Goal: Task Accomplishment & Management: Use online tool/utility

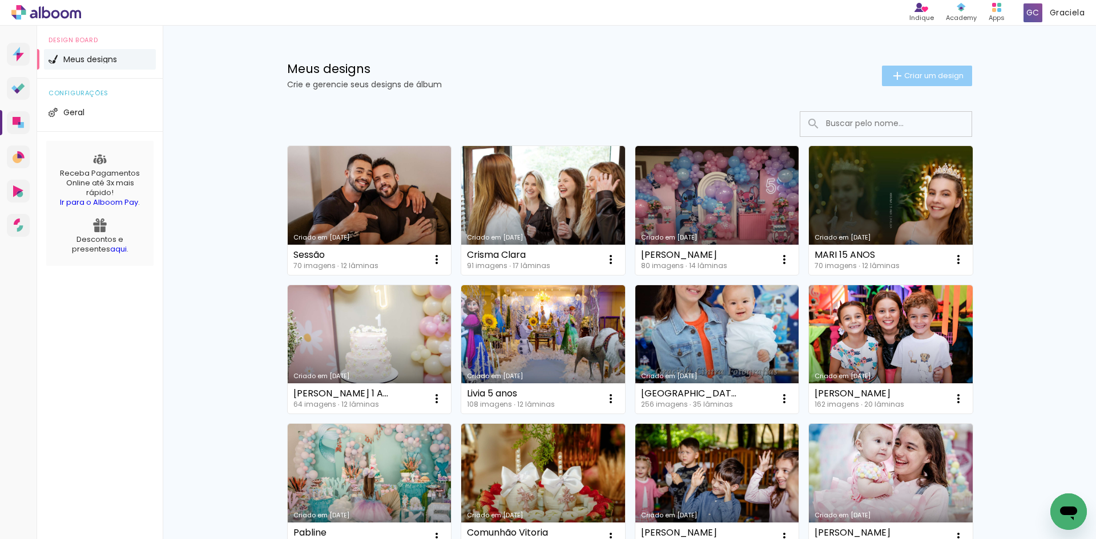
click at [914, 76] on span "Criar um design" at bounding box center [933, 75] width 59 height 7
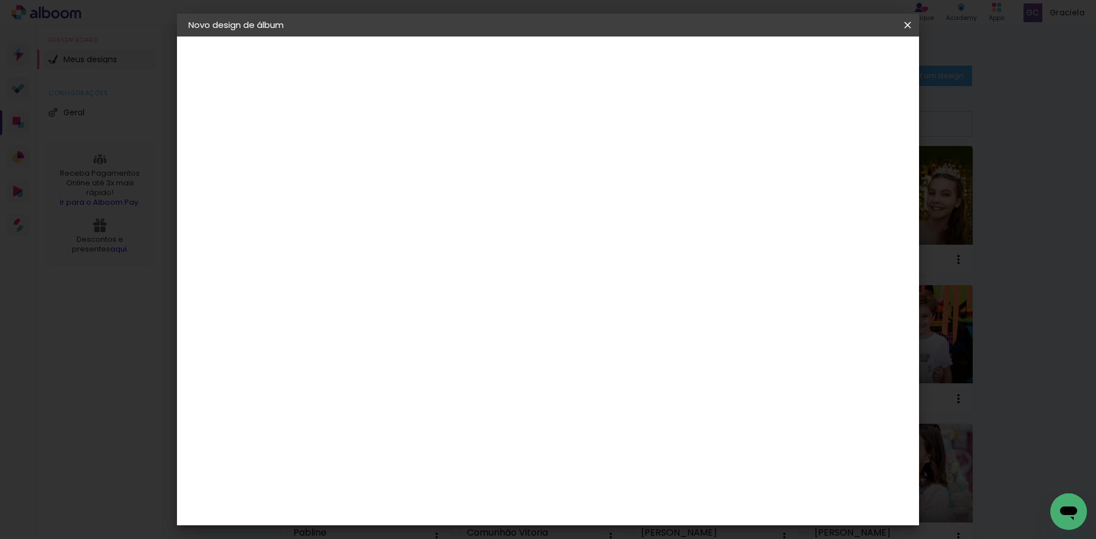
click at [0, 0] on paper-input-container "Título do álbum" at bounding box center [0, 0] width 0 height 0
type input "20x30"
click at [492, 57] on paper-button "Avançar" at bounding box center [464, 60] width 56 height 19
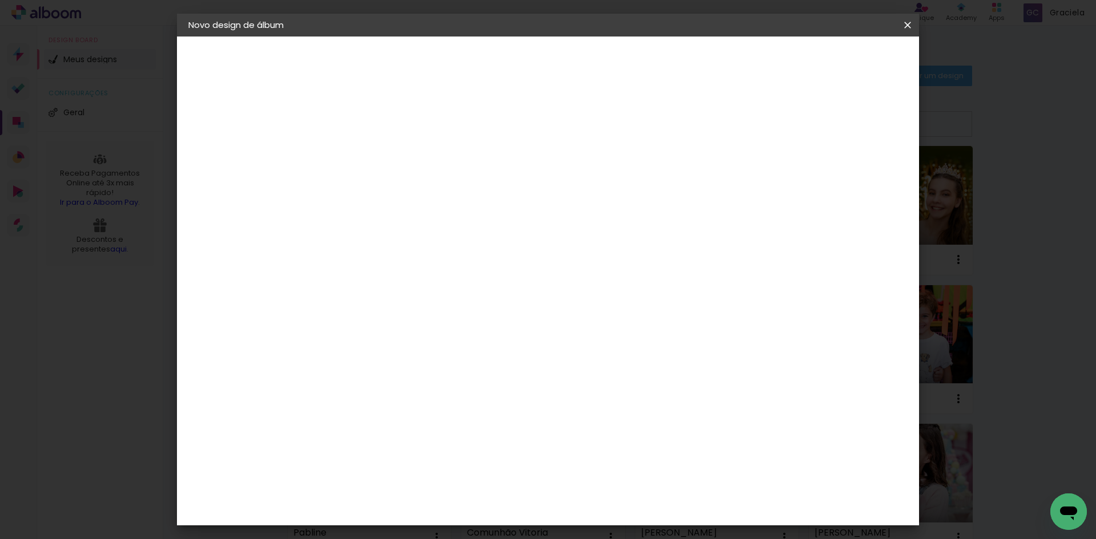
click at [606, 47] on header "Fornecedor Escolha um fornecedor ou avance com o tamanho livre. Voltar Avançar" at bounding box center [465, 71] width 280 height 68
click at [606, 49] on header "Fornecedor Escolha um fornecedor ou avance com o tamanho livre. Voltar Avançar" at bounding box center [465, 71] width 280 height 68
click at [0, 0] on slot "Avançar" at bounding box center [0, 0] width 0 height 0
click at [494, 269] on span "20 × 30 cm" at bounding box center [473, 280] width 42 height 23
click at [0, 0] on slot "Avançar" at bounding box center [0, 0] width 0 height 0
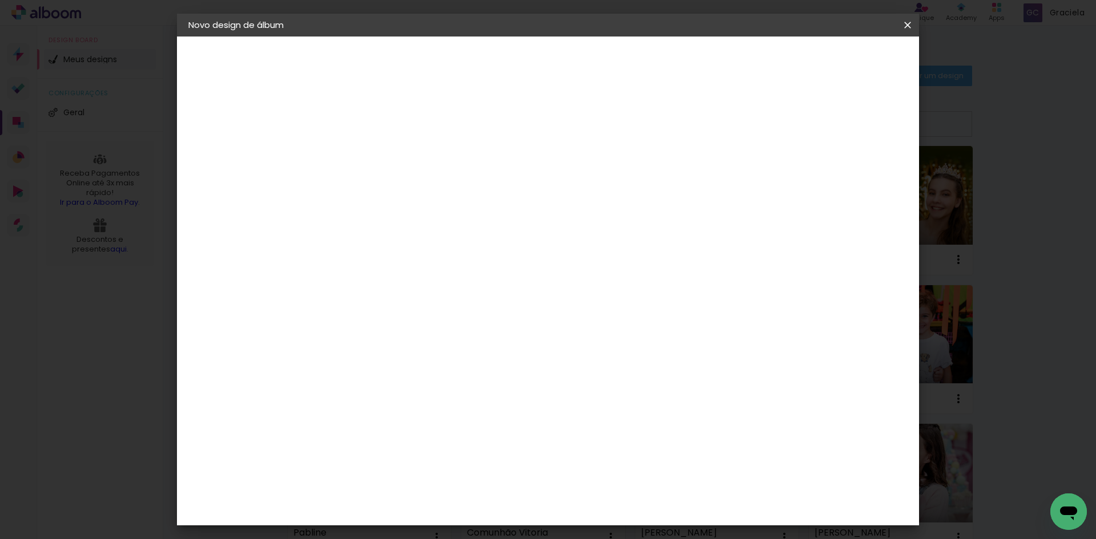
click at [0, 0] on slot "Mostrar sangria" at bounding box center [0, 0] width 0 height 0
type paper-checkbox "on"
click at [836, 58] on span "Iniciar design" at bounding box center [810, 61] width 52 height 8
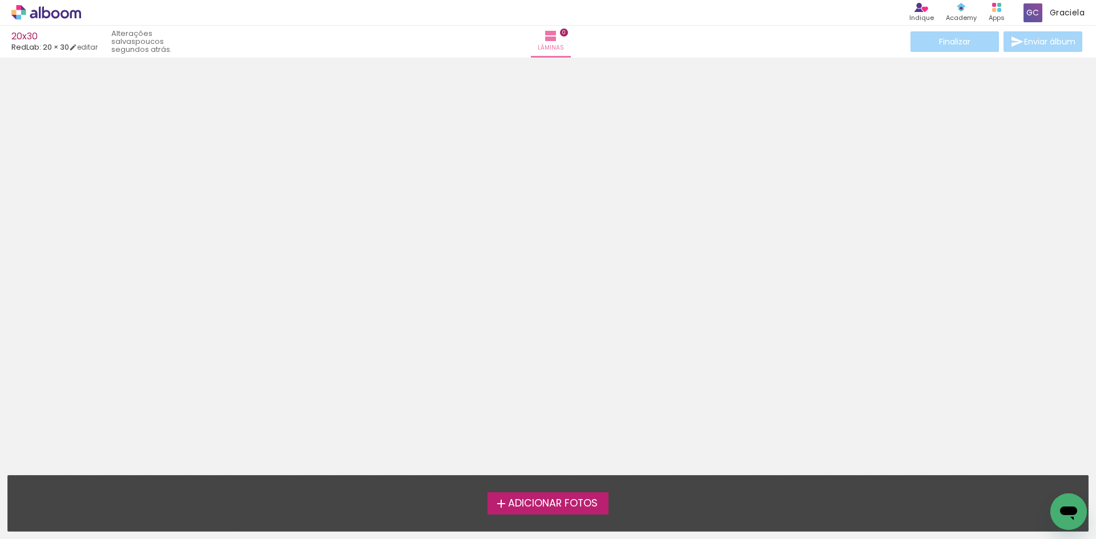
click at [210, 322] on div at bounding box center [548, 203] width 1096 height 283
click at [591, 499] on span "Adicionar Fotos" at bounding box center [553, 504] width 90 height 10
click at [0, 0] on input "file" at bounding box center [0, 0] width 0 height 0
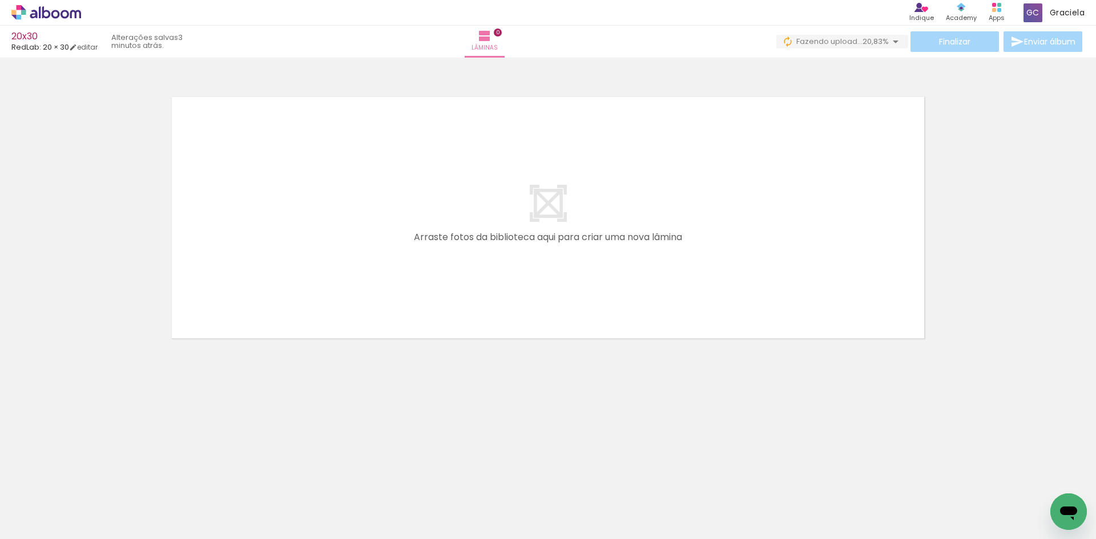
click at [770, 512] on div at bounding box center [753, 500] width 34 height 51
drag, startPoint x: 872, startPoint y: 513, endPoint x: 712, endPoint y: 253, distance: 305.2
click at [696, 218] on quentale-workspace at bounding box center [548, 269] width 1096 height 539
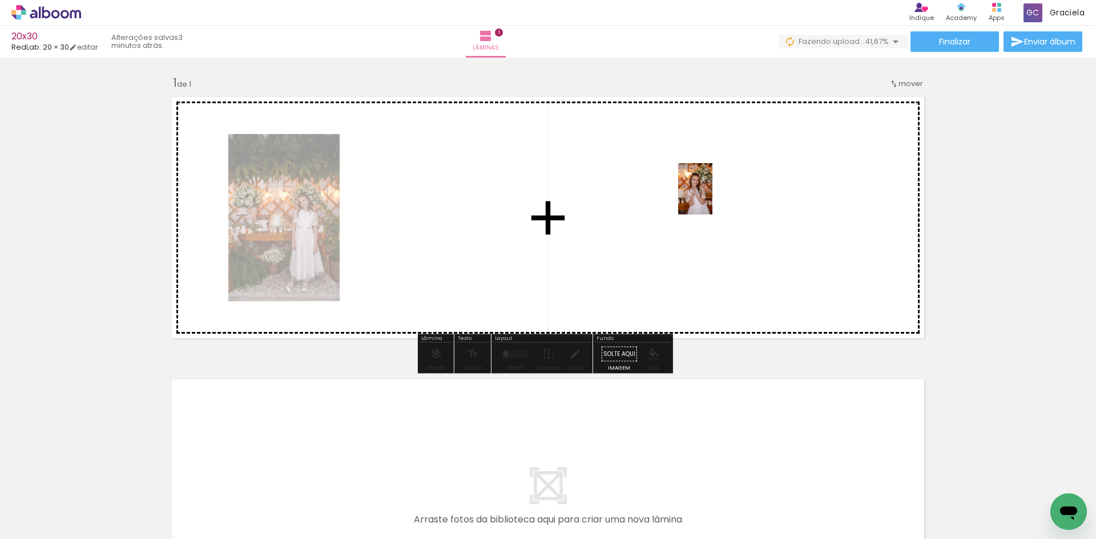
drag, startPoint x: 810, startPoint y: 506, endPoint x: 712, endPoint y: 197, distance: 323.4
click at [712, 197] on quentale-workspace at bounding box center [548, 269] width 1096 height 539
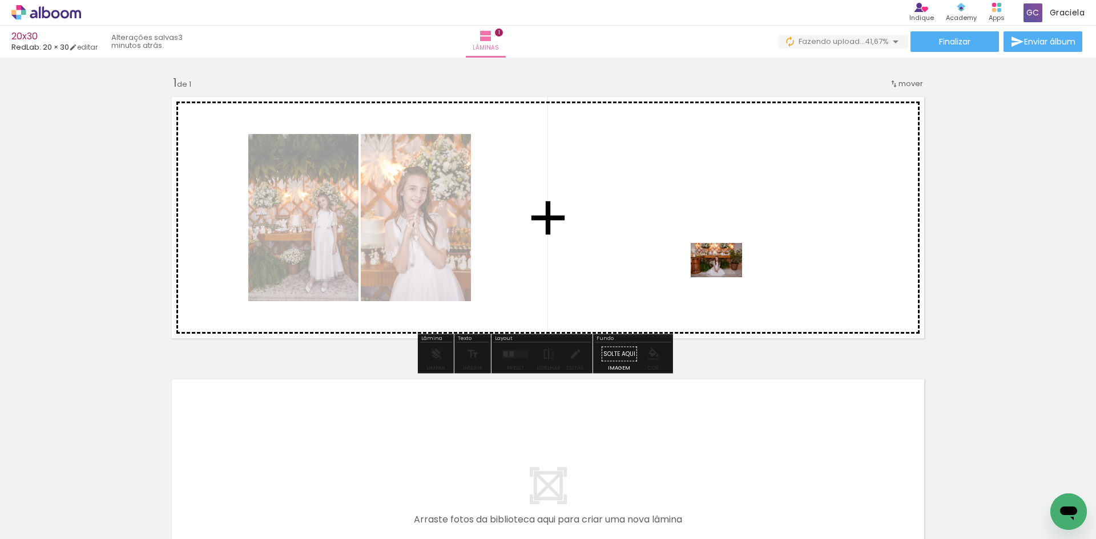
drag, startPoint x: 948, startPoint y: 492, endPoint x: 720, endPoint y: 277, distance: 312.9
click at [720, 277] on quentale-workspace at bounding box center [548, 269] width 1096 height 539
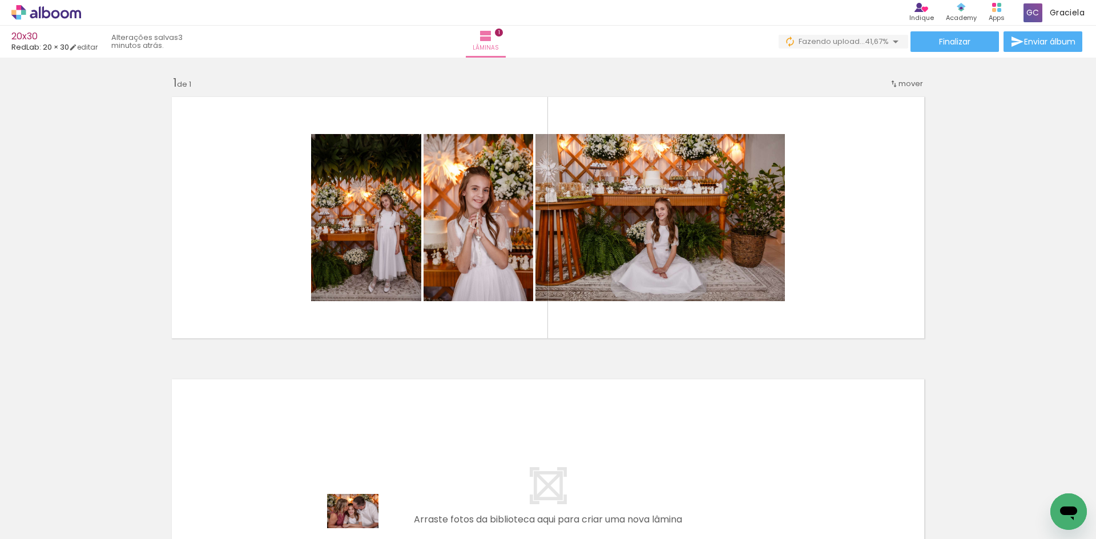
drag, startPoint x: 322, startPoint y: 529, endPoint x: 361, endPoint y: 528, distance: 38.8
click at [0, 0] on slot at bounding box center [0, 0] width 0 height 0
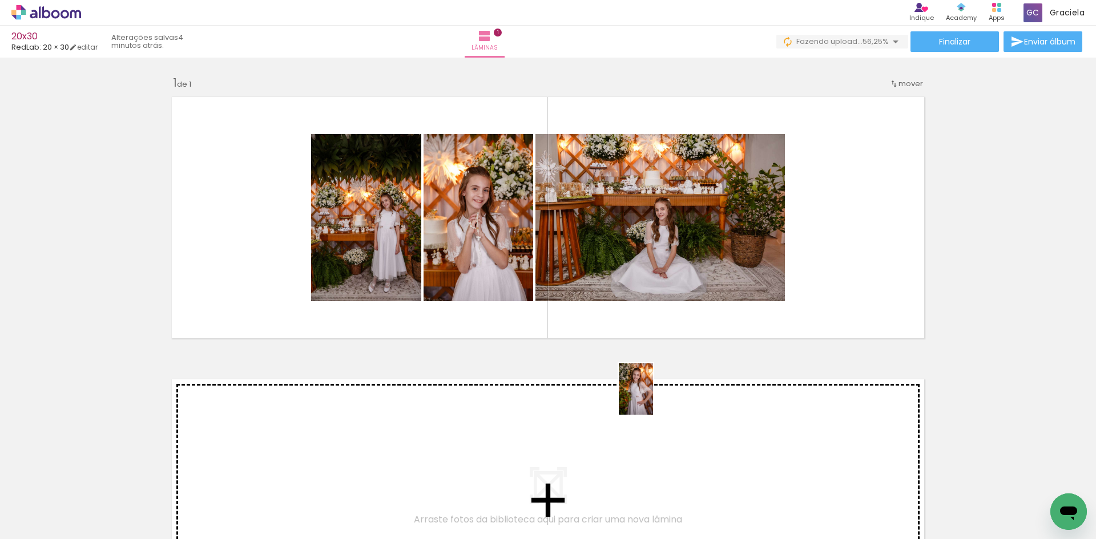
drag, startPoint x: 746, startPoint y: 504, endPoint x: 653, endPoint y: 398, distance: 140.3
click at [653, 398] on quentale-workspace at bounding box center [548, 269] width 1096 height 539
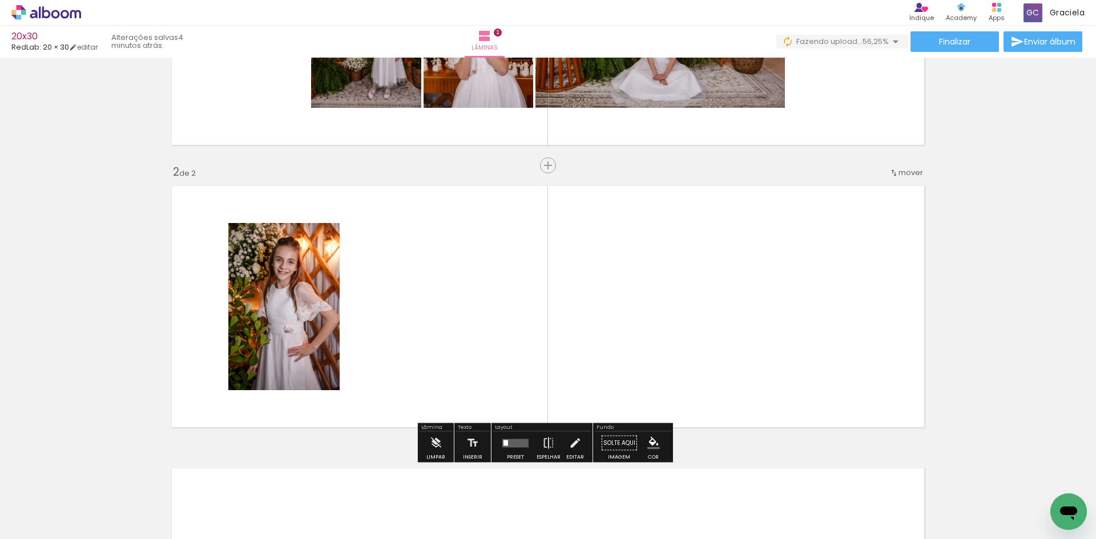
scroll to position [237, 0]
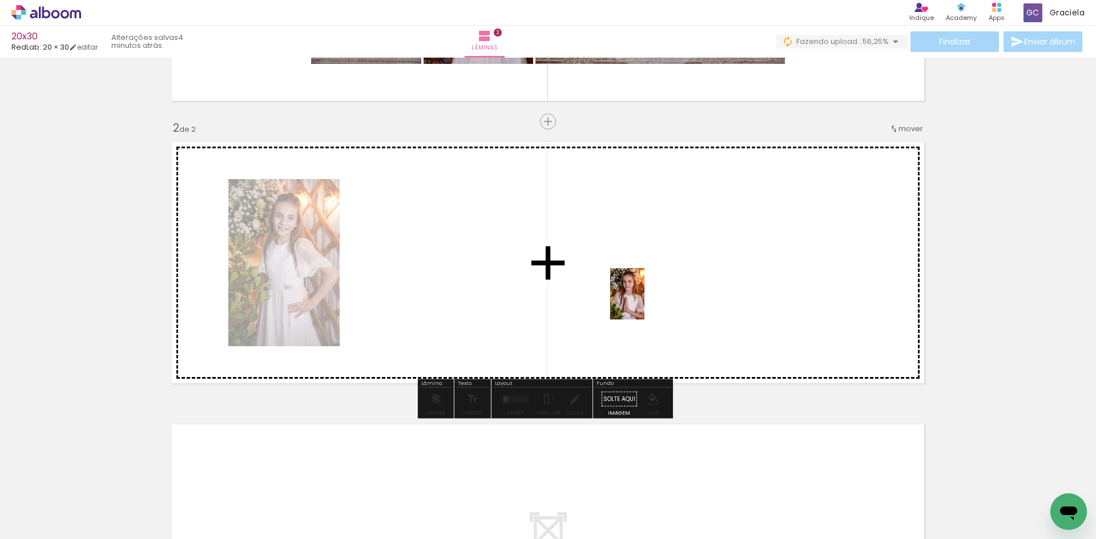
drag, startPoint x: 803, startPoint y: 515, endPoint x: 730, endPoint y: 364, distance: 168.5
click at [644, 302] on quentale-workspace at bounding box center [548, 269] width 1096 height 539
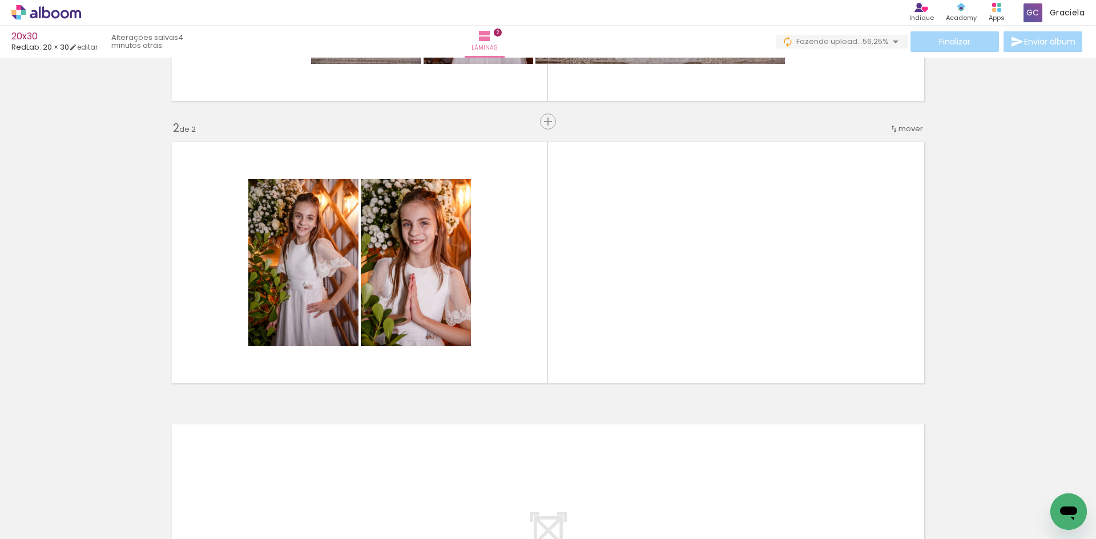
scroll to position [0, 2069]
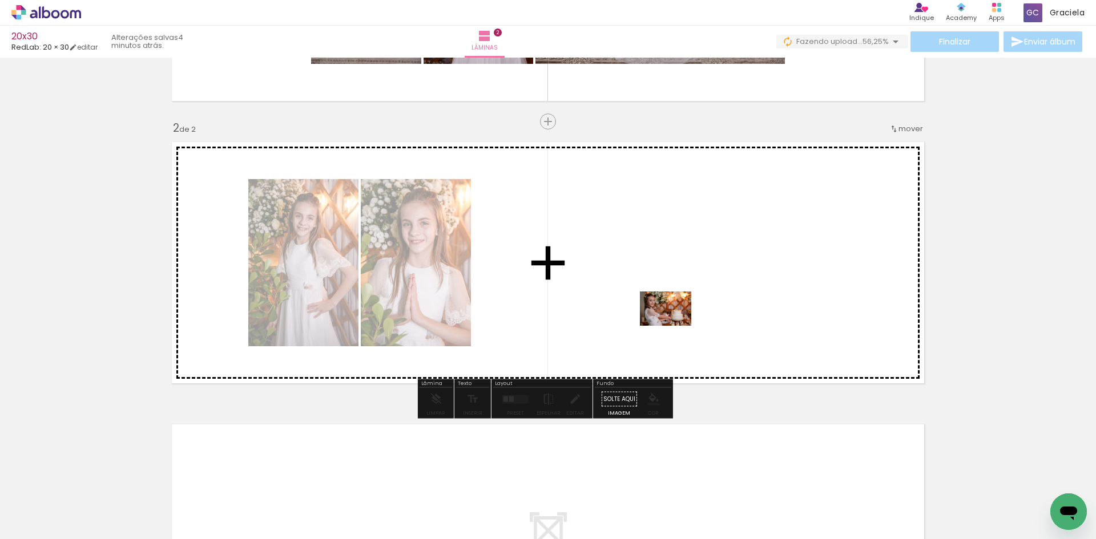
drag, startPoint x: 977, startPoint y: 503, endPoint x: 674, endPoint y: 326, distance: 351.2
click at [674, 326] on quentale-workspace at bounding box center [548, 269] width 1096 height 539
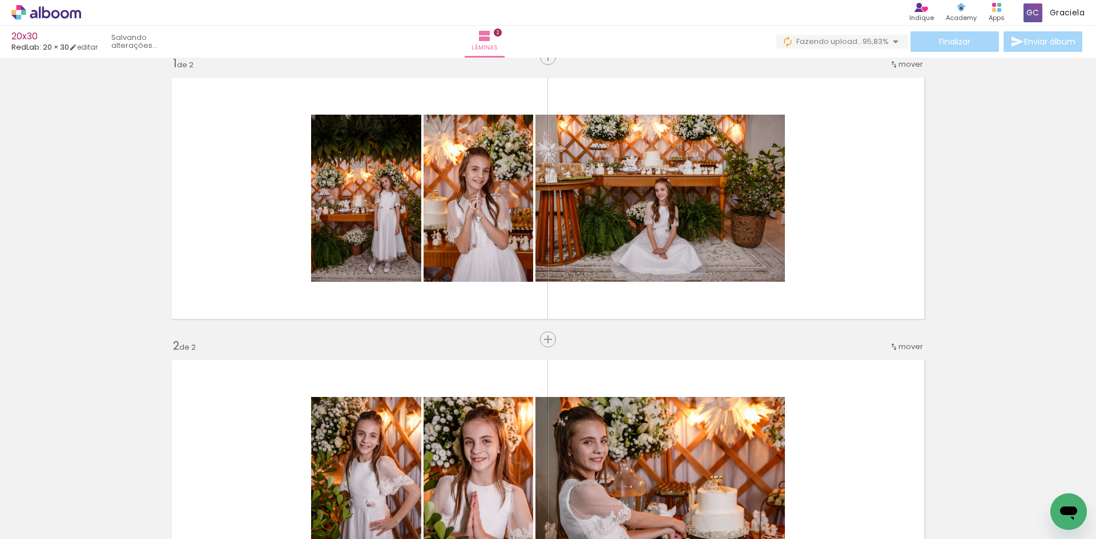
scroll to position [0, 0]
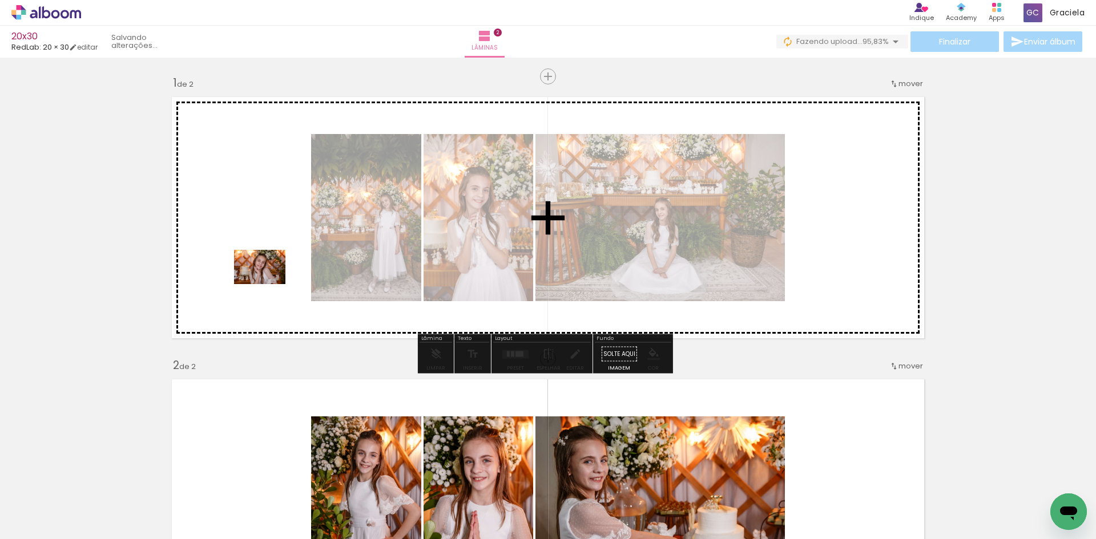
drag, startPoint x: 222, startPoint y: 458, endPoint x: 268, endPoint y: 284, distance: 179.6
click at [268, 284] on quentale-workspace at bounding box center [548, 269] width 1096 height 539
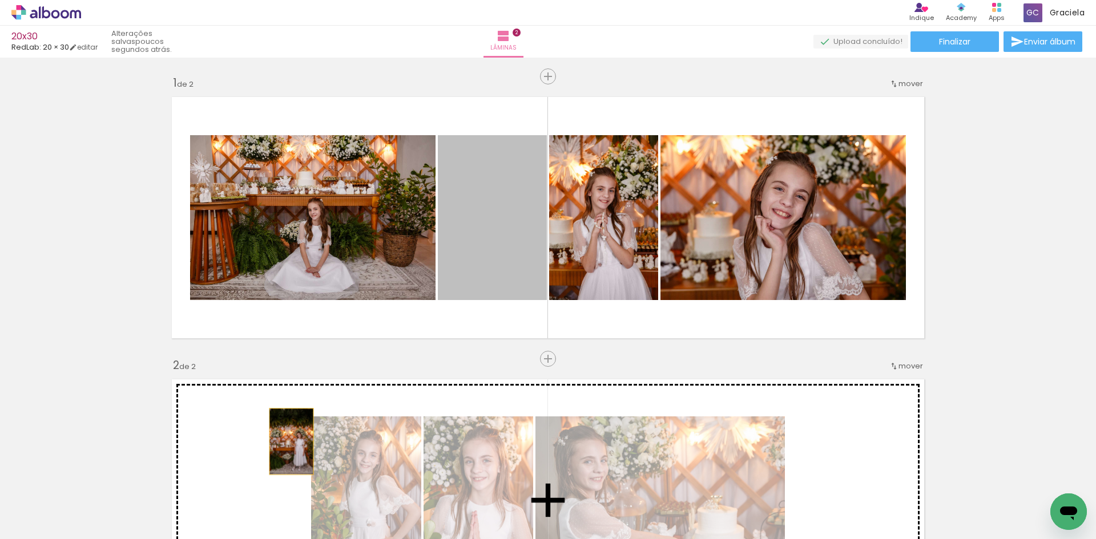
drag, startPoint x: 502, startPoint y: 221, endPoint x: 287, endPoint y: 442, distance: 307.9
click at [287, 442] on div "Inserir lâmina 1 de 2 Inserir lâmina 2 de 2" at bounding box center [548, 486] width 1096 height 848
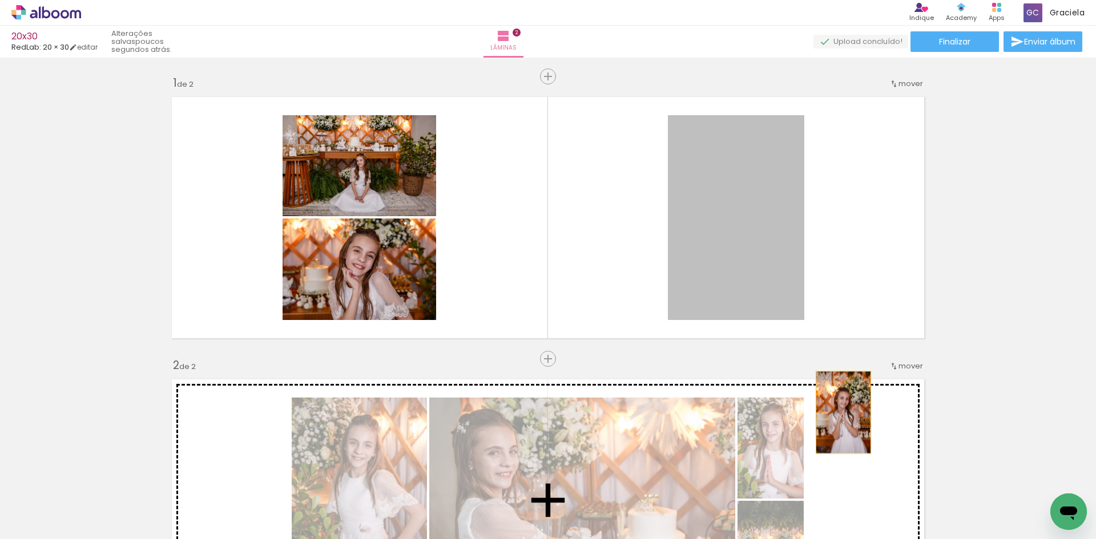
drag, startPoint x: 777, startPoint y: 228, endPoint x: 839, endPoint y: 413, distance: 194.6
click at [839, 413] on div "Inserir lâmina 1 de 2 Inserir lâmina 2 de 2" at bounding box center [548, 486] width 1096 height 848
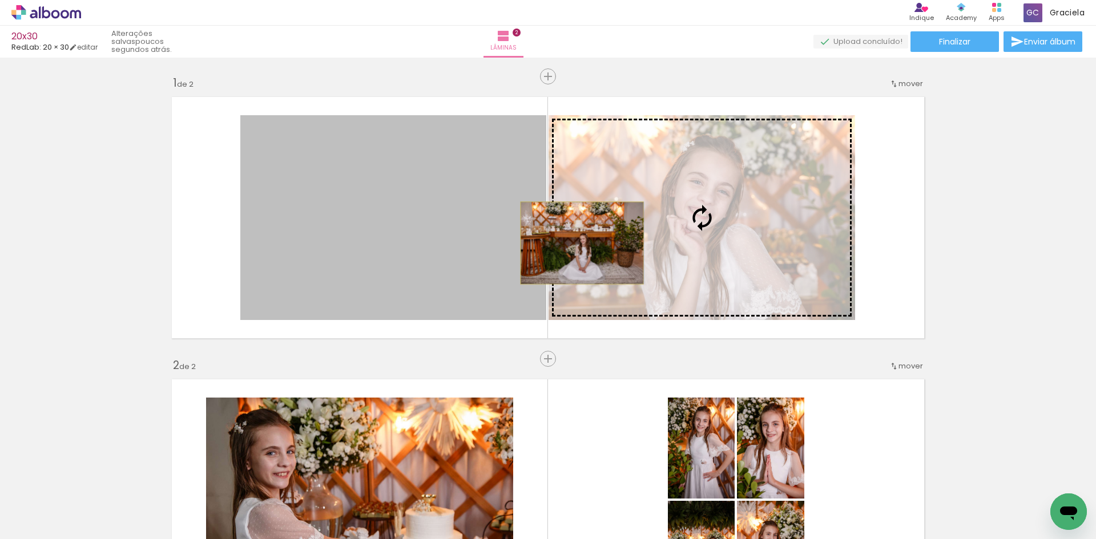
drag, startPoint x: 475, startPoint y: 243, endPoint x: 578, endPoint y: 243, distance: 102.7
click at [0, 0] on slot at bounding box center [0, 0] width 0 height 0
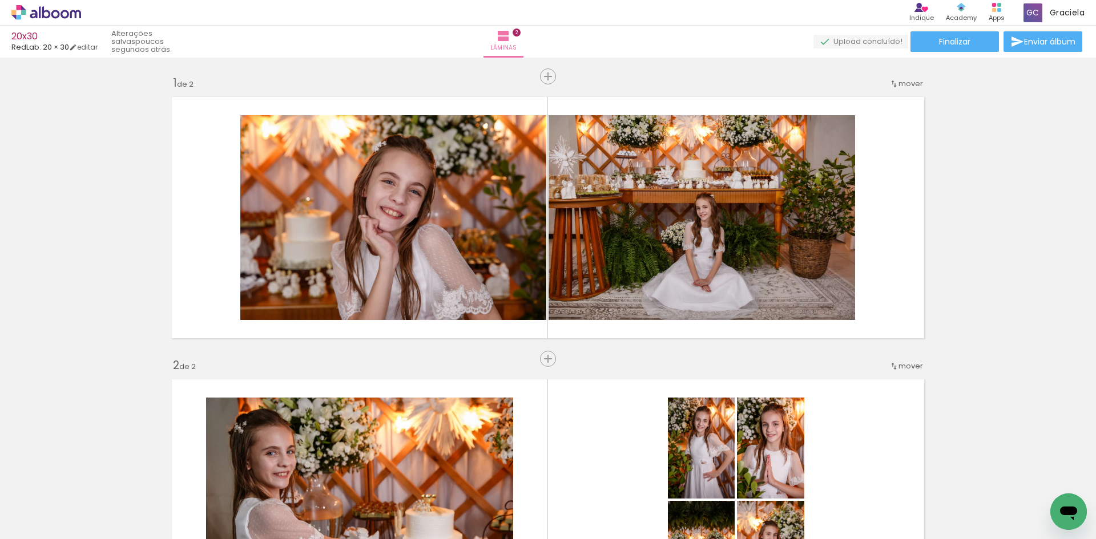
click at [540, 370] on div "Inserir lâmina 1 de 2 Inserir lâmina 2 de 2" at bounding box center [548, 486] width 1096 height 848
click at [538, 365] on div "Inserir lâmina" at bounding box center [548, 359] width 62 height 14
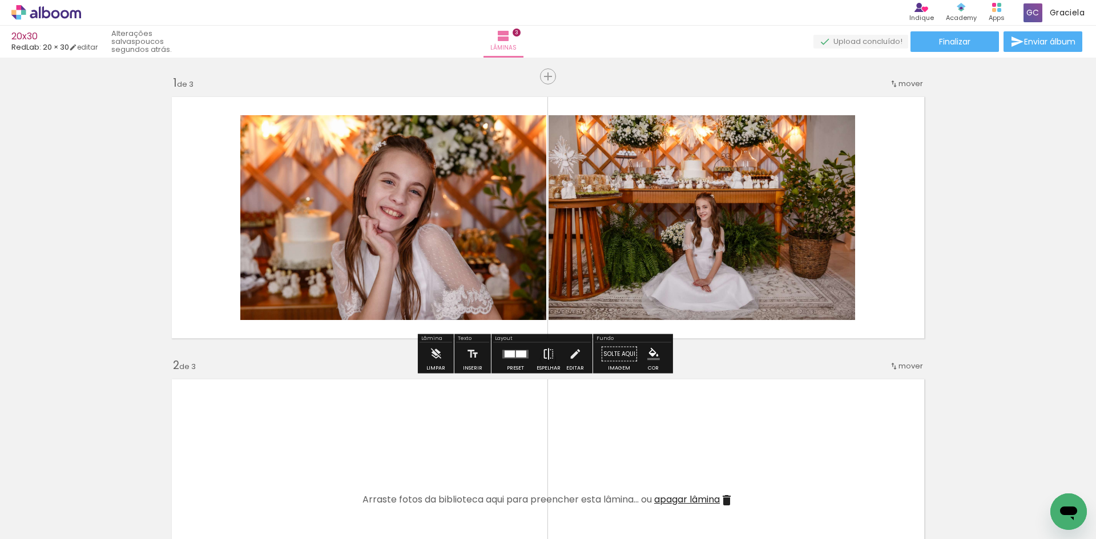
click at [536, 352] on paper-button "Espelhar" at bounding box center [549, 357] width 30 height 29
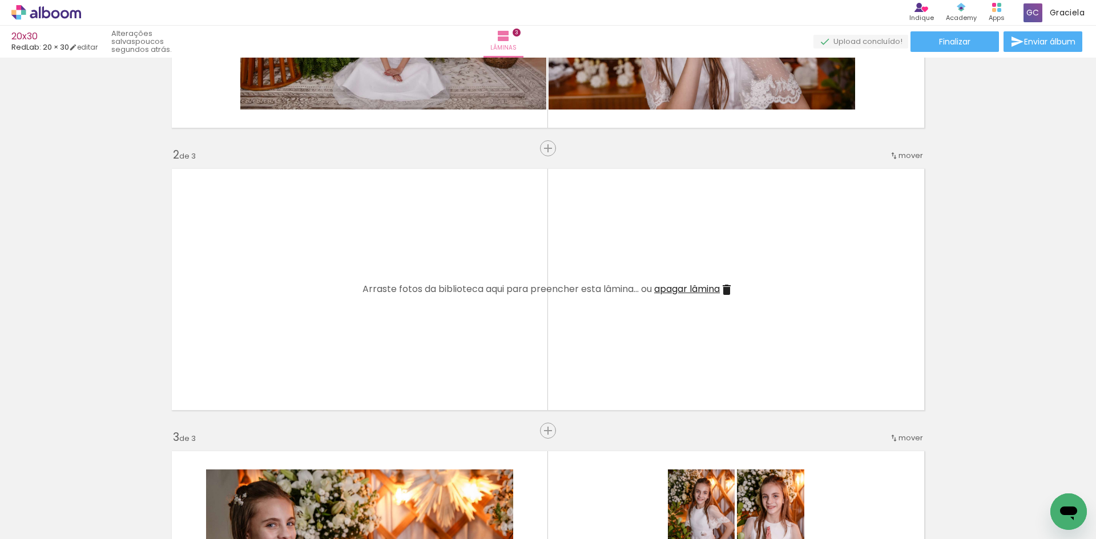
scroll to position [235, 0]
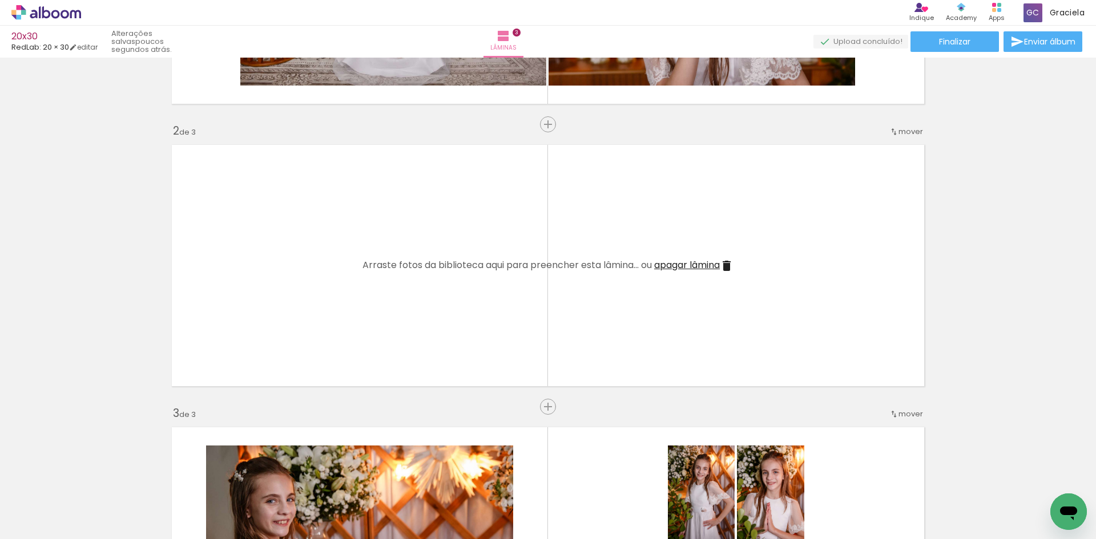
click at [681, 264] on span "apagar lâmina" at bounding box center [687, 265] width 66 height 13
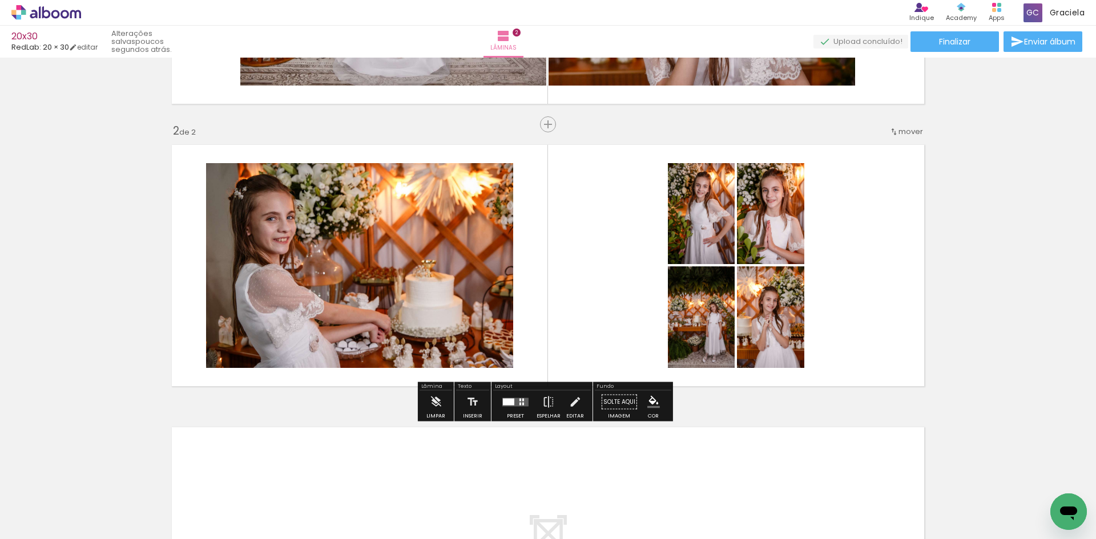
click at [511, 401] on div at bounding box center [508, 401] width 11 height 7
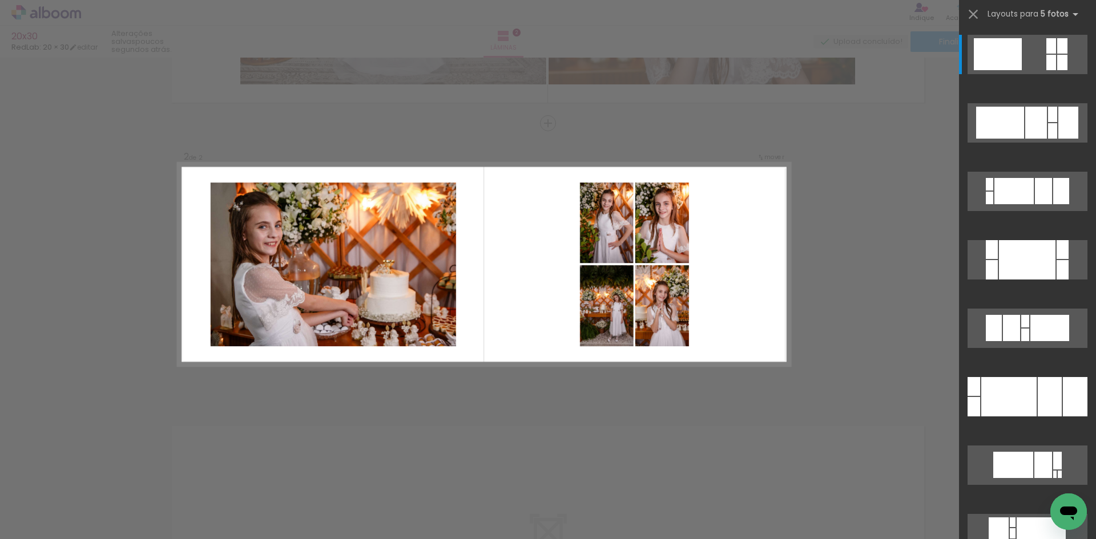
scroll to position [237, 0]
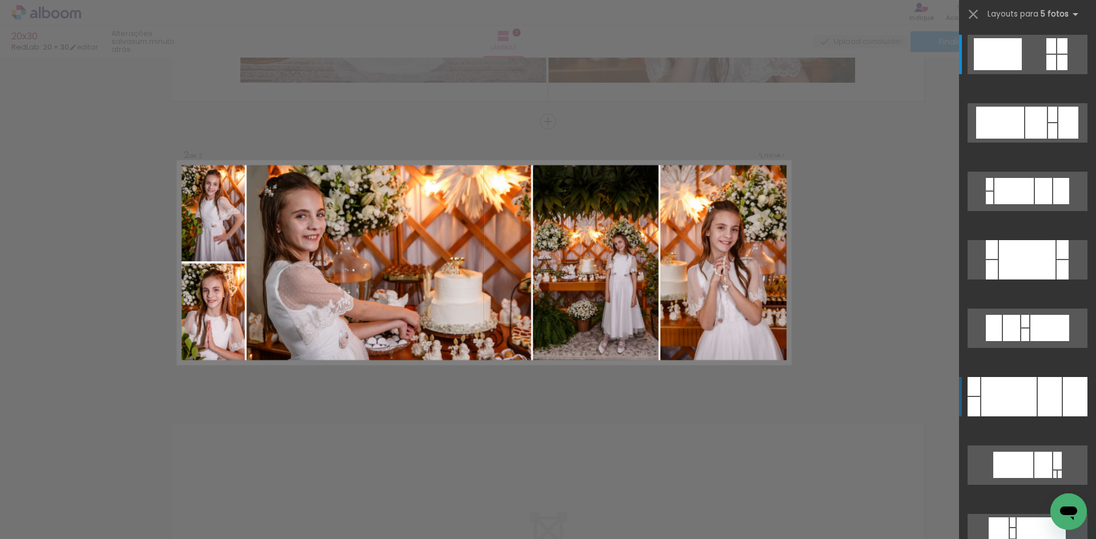
click at [1056, 259] on div at bounding box center [1062, 249] width 12 height 19
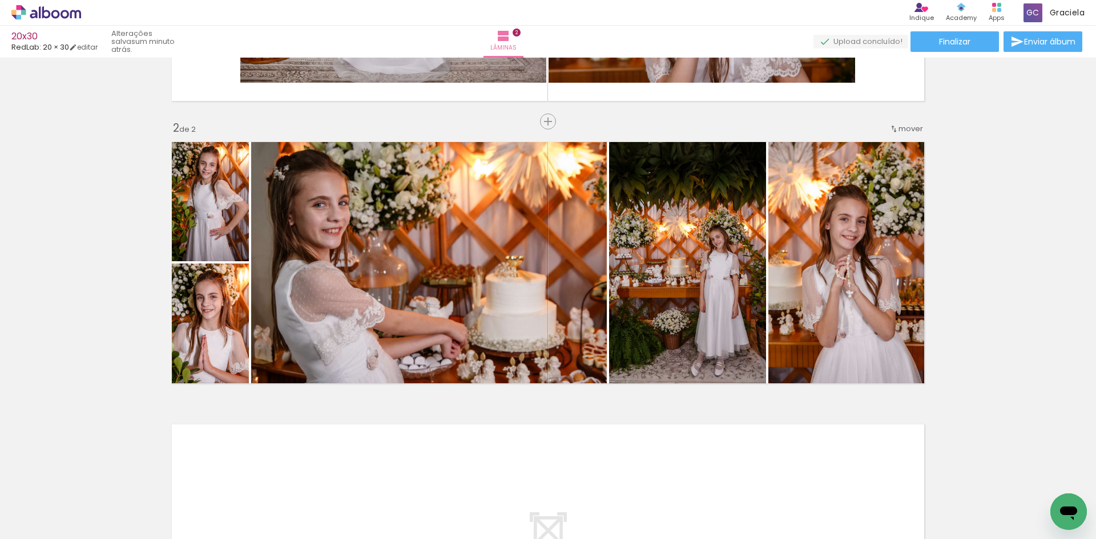
scroll to position [180, 0]
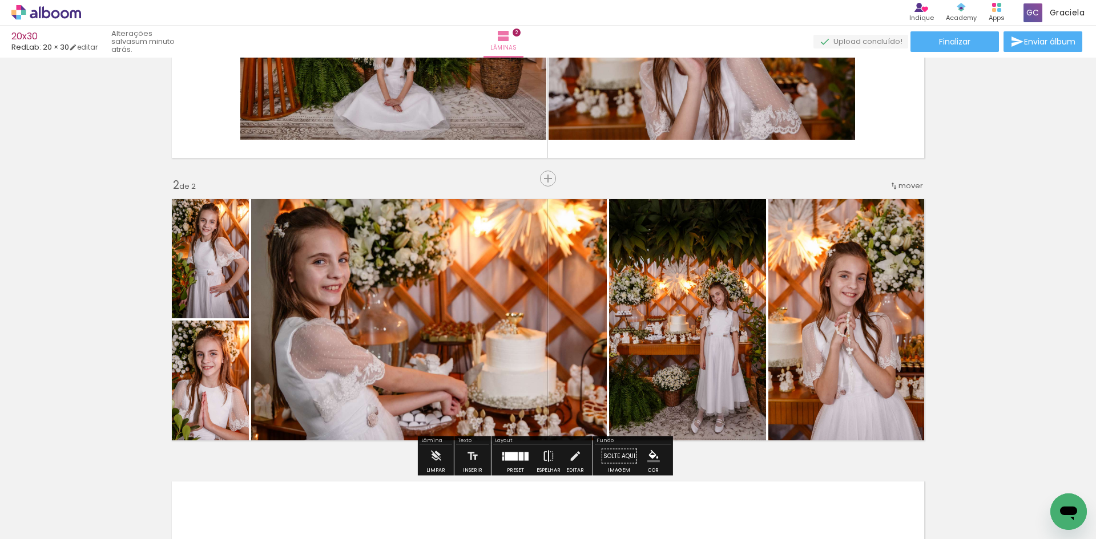
click at [547, 454] on iron-icon at bounding box center [548, 456] width 13 height 23
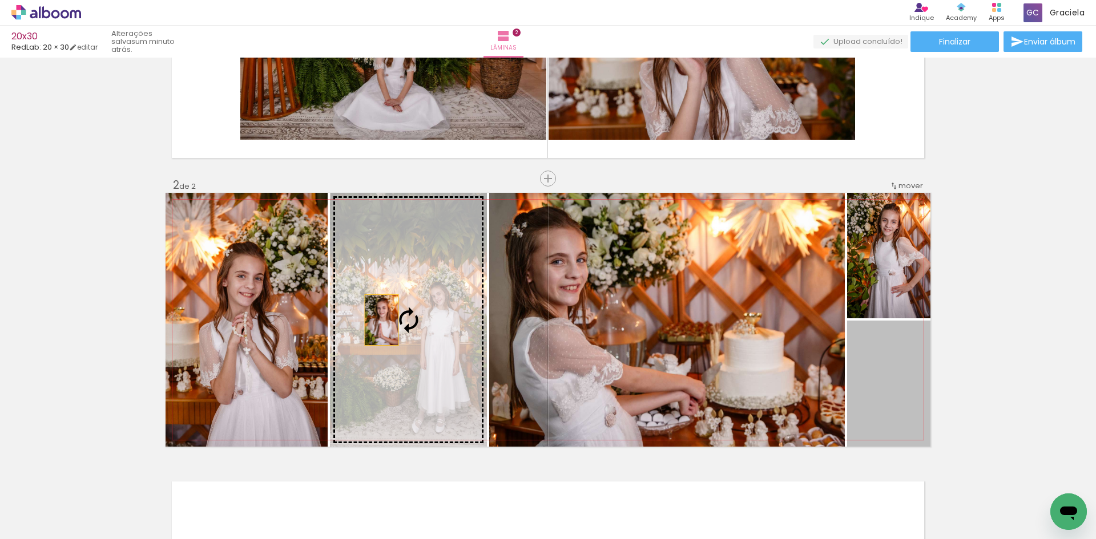
drag, startPoint x: 869, startPoint y: 368, endPoint x: 377, endPoint y: 320, distance: 493.7
click at [0, 0] on slot at bounding box center [0, 0] width 0 height 0
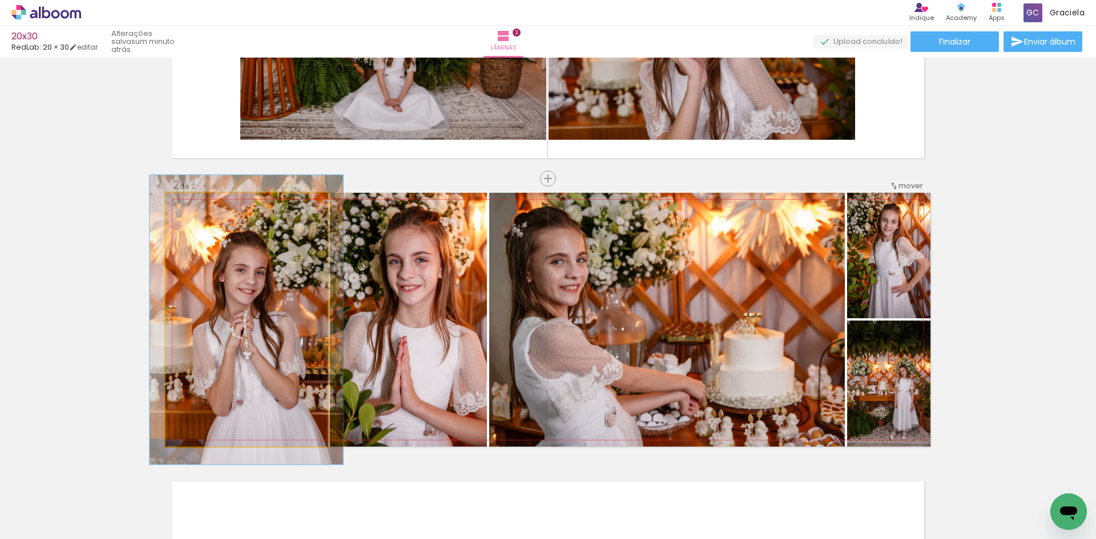
click at [200, 203] on div at bounding box center [198, 205] width 18 height 18
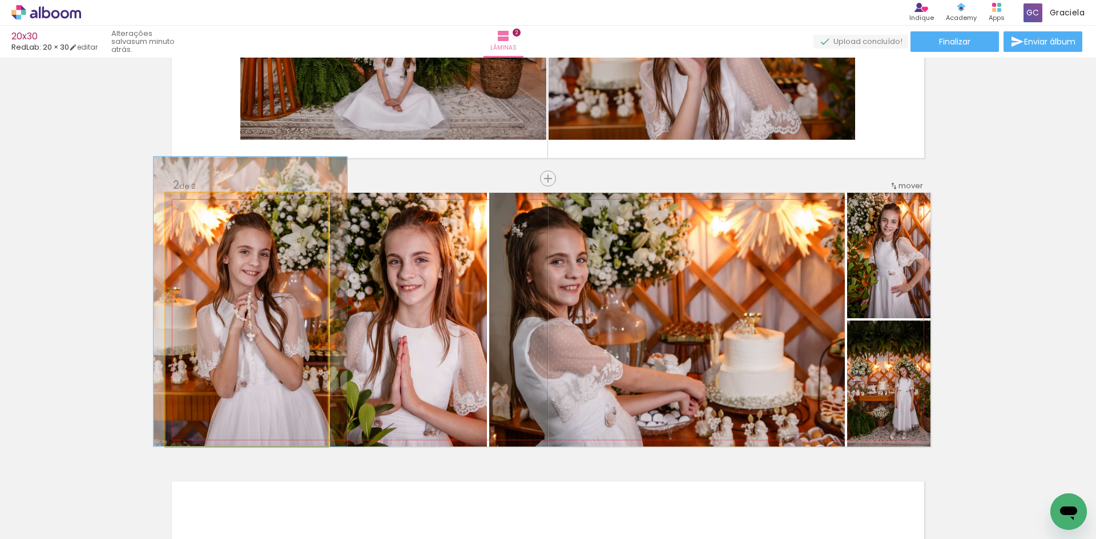
drag, startPoint x: 225, startPoint y: 284, endPoint x: 229, endPoint y: 255, distance: 28.8
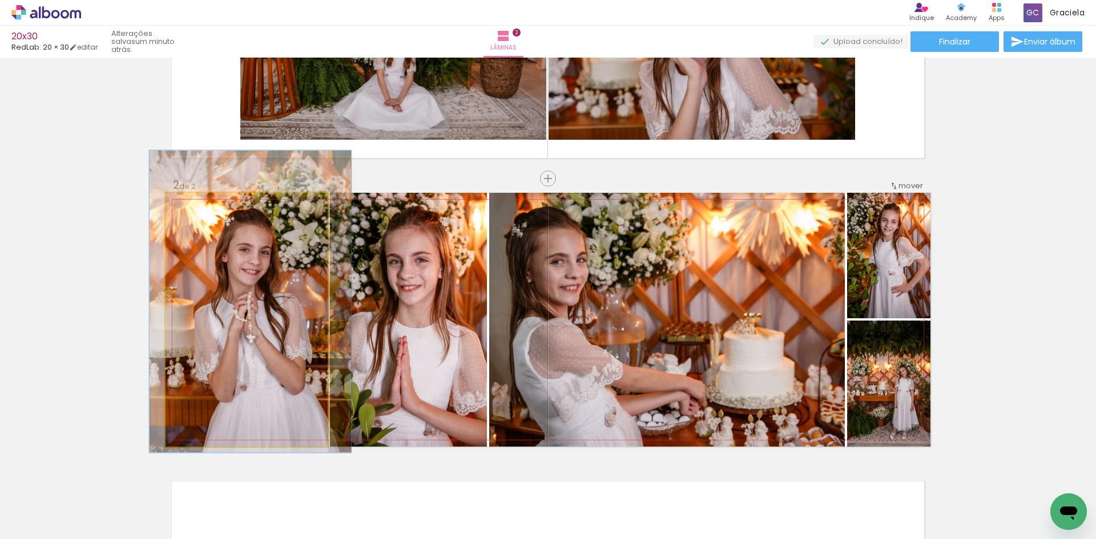
type paper-slider "118"
click at [199, 204] on div at bounding box center [201, 205] width 18 height 18
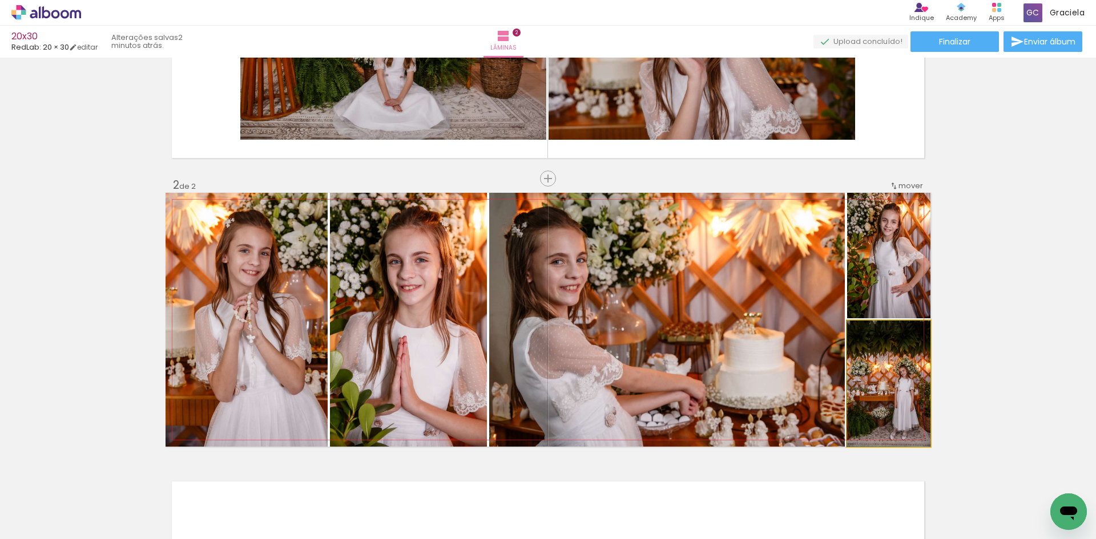
drag, startPoint x: 890, startPoint y: 354, endPoint x: 873, endPoint y: 357, distance: 17.4
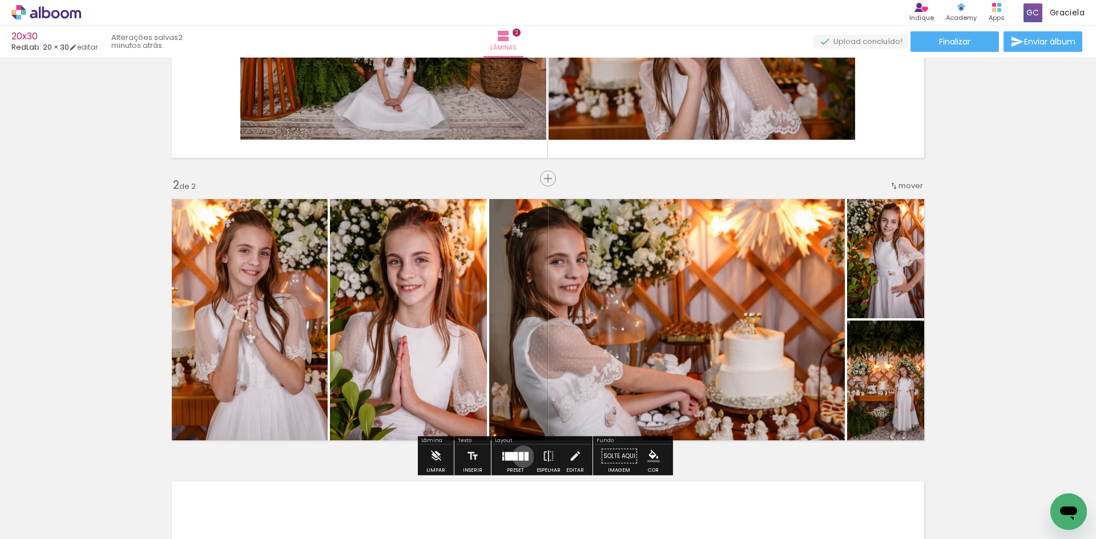
click at [521, 457] on quentale-layouter at bounding box center [515, 456] width 26 height 9
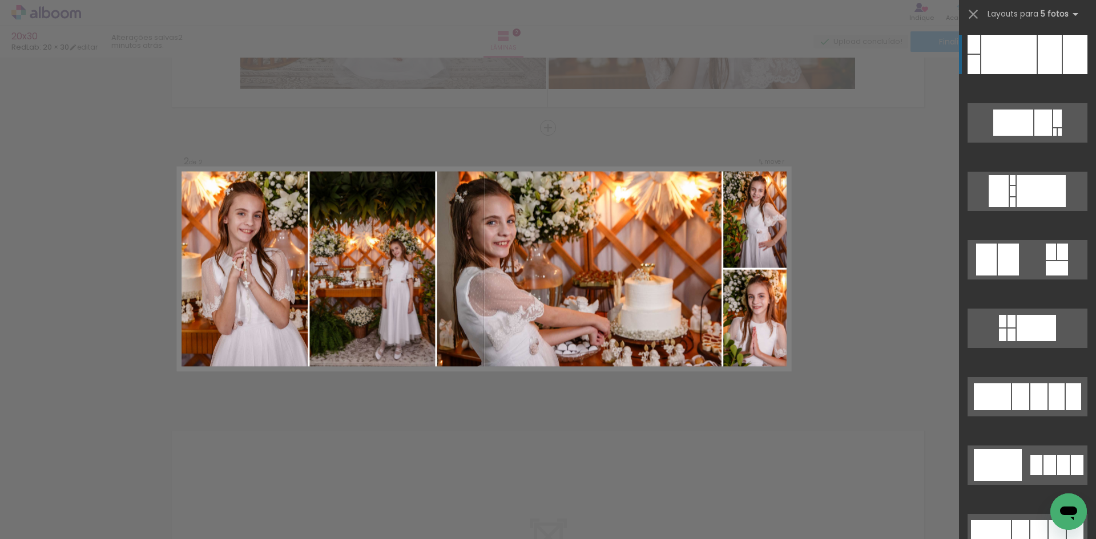
scroll to position [237, 0]
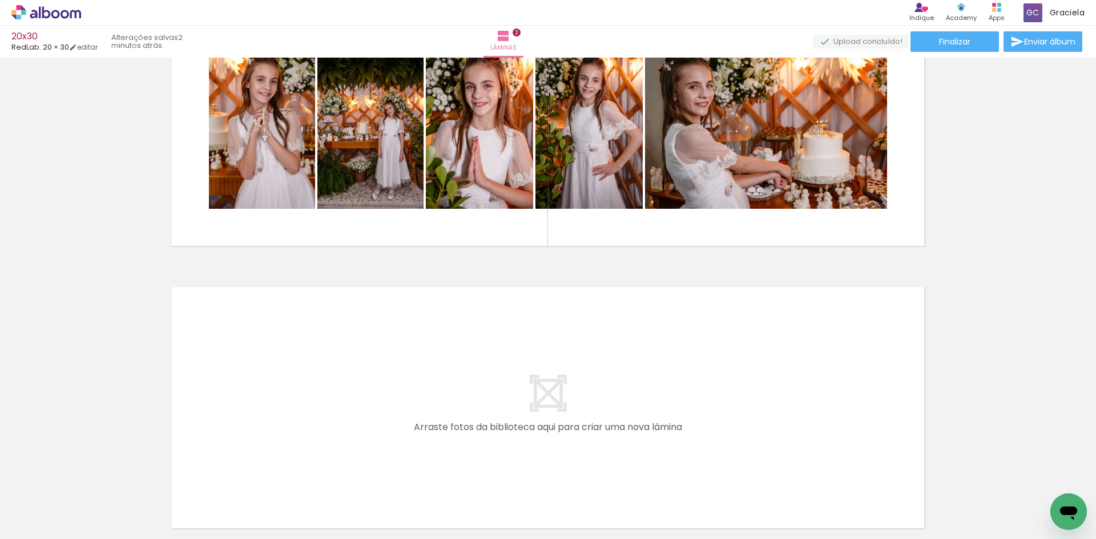
scroll to position [396, 0]
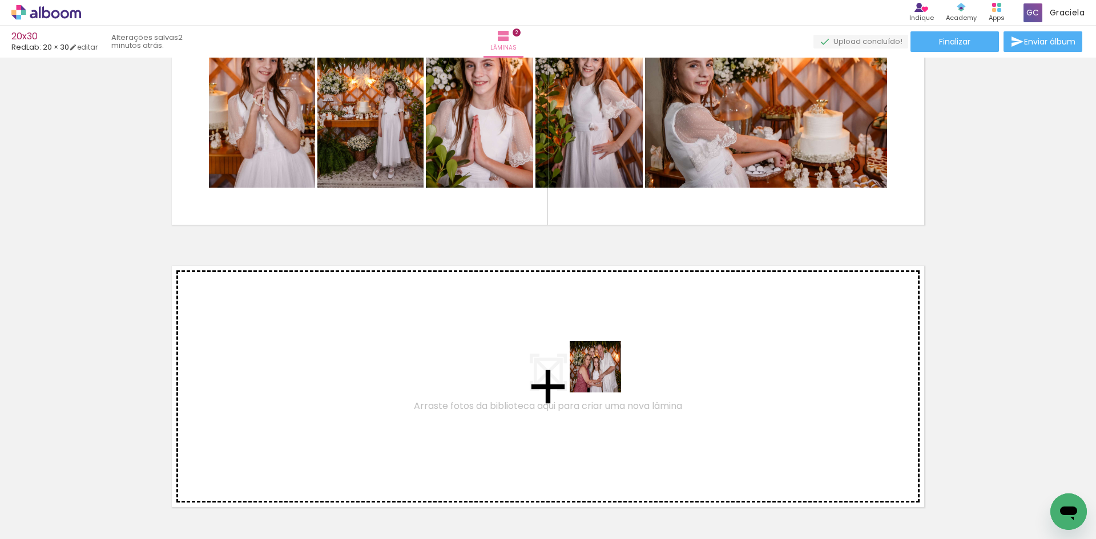
drag, startPoint x: 727, startPoint y: 505, endPoint x: 570, endPoint y: 353, distance: 218.8
click at [570, 353] on quentale-workspace at bounding box center [548, 269] width 1096 height 539
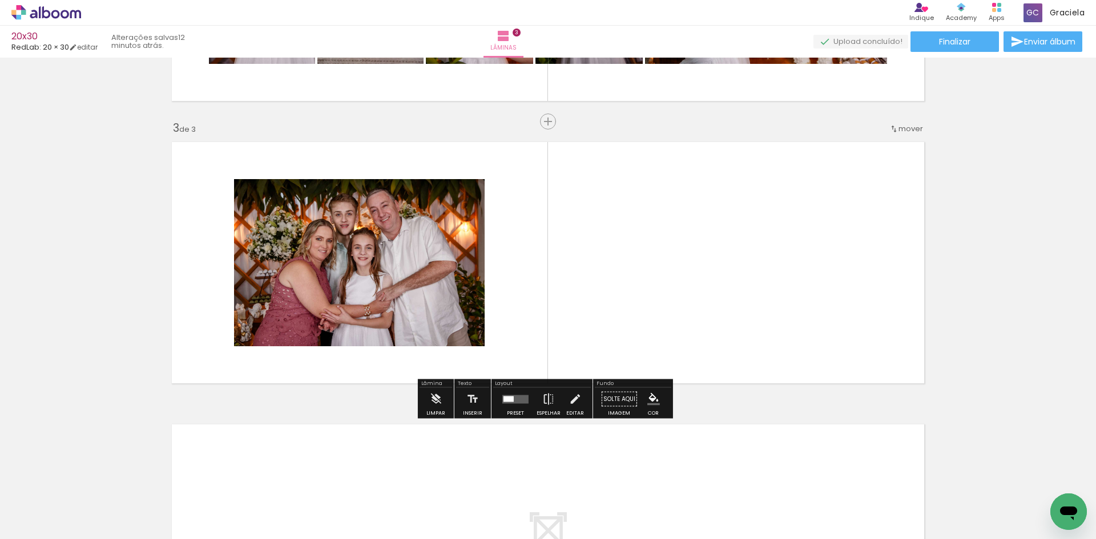
scroll to position [463, 0]
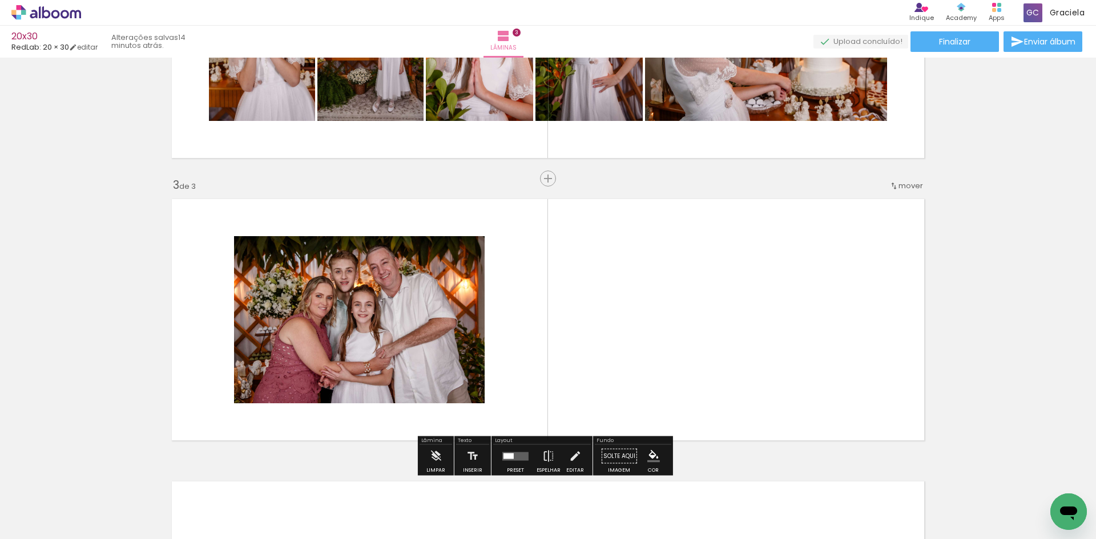
click at [775, 350] on quentale-layouter at bounding box center [548, 320] width 765 height 254
click at [826, 287] on quentale-layouter at bounding box center [548, 320] width 765 height 254
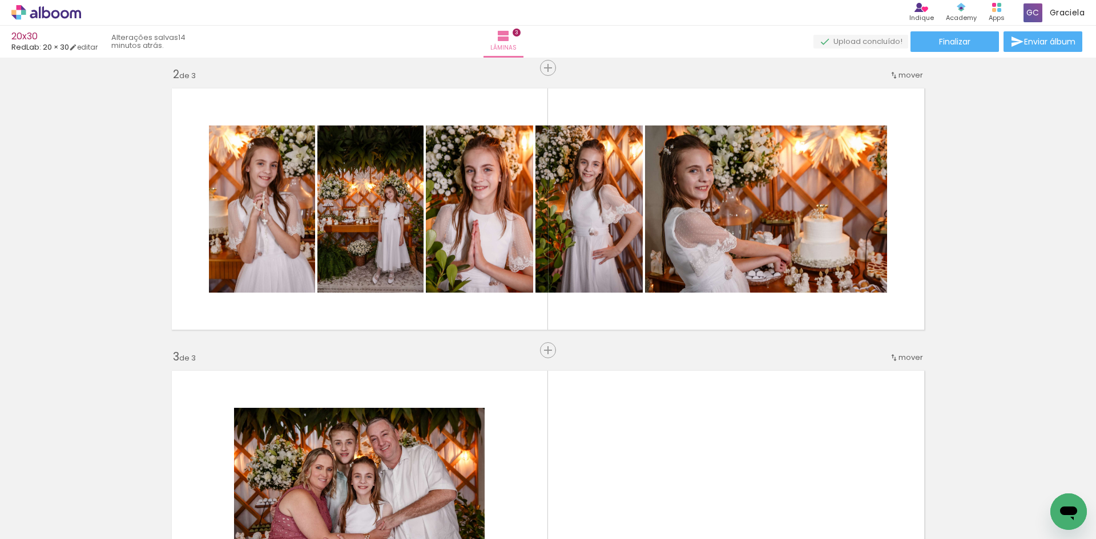
scroll to position [301, 0]
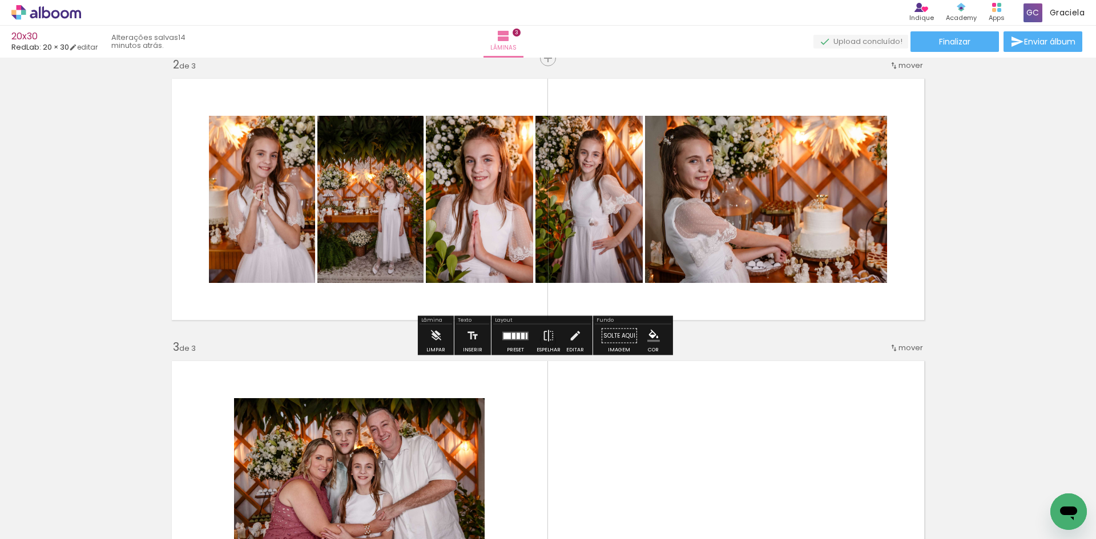
click at [512, 335] on div at bounding box center [513, 336] width 3 height 6
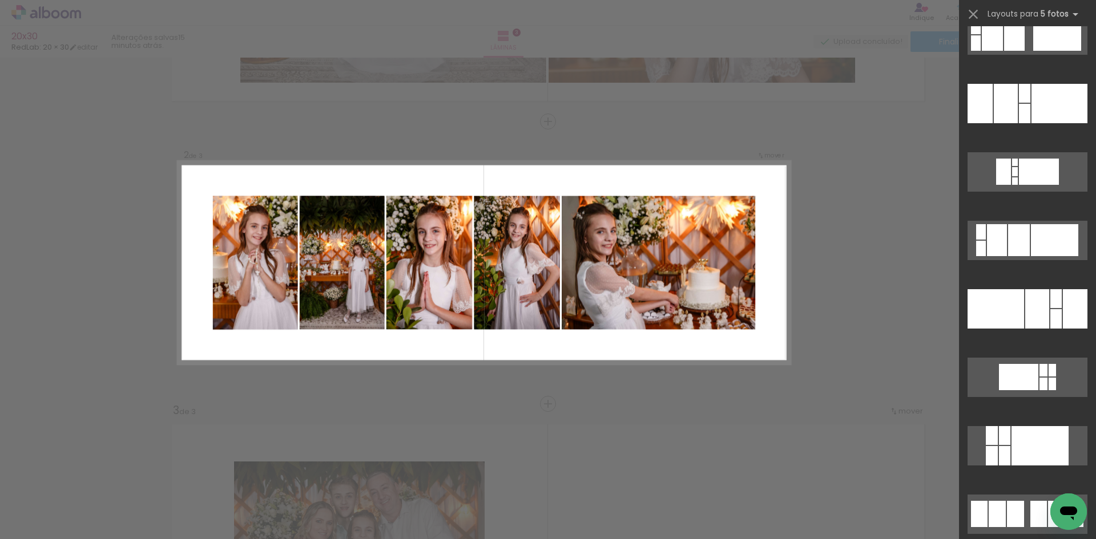
scroll to position [2335, 0]
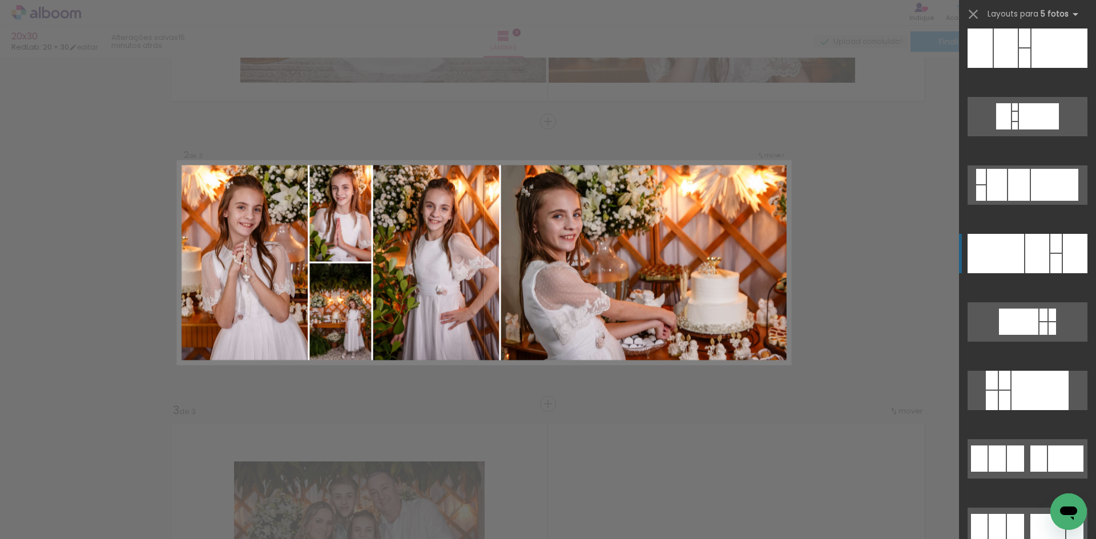
click at [1039, 241] on div at bounding box center [1037, 253] width 24 height 39
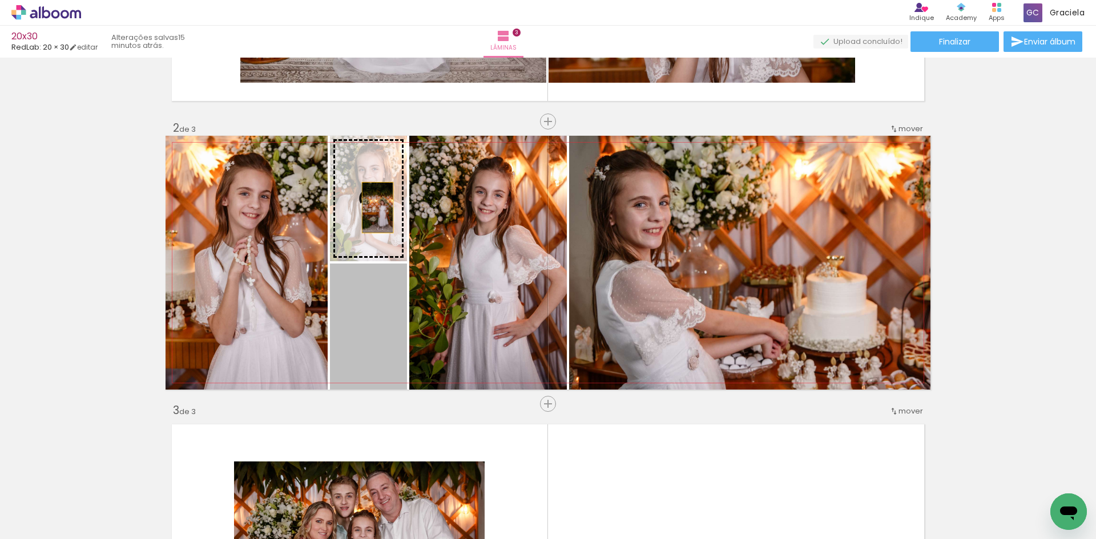
drag, startPoint x: 380, startPoint y: 321, endPoint x: 373, endPoint y: 208, distance: 113.7
click at [0, 0] on slot at bounding box center [0, 0] width 0 height 0
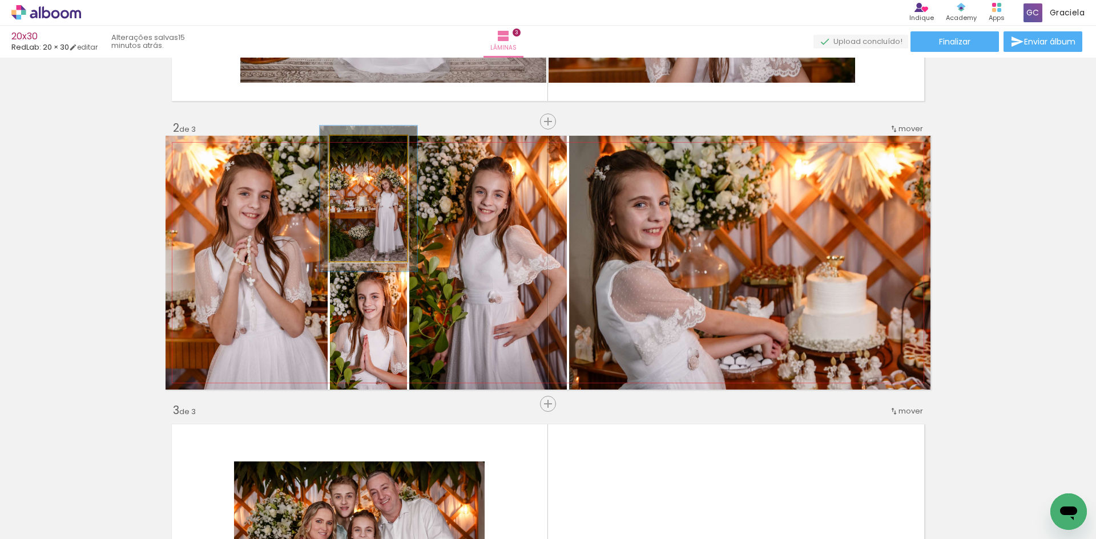
drag, startPoint x: 357, startPoint y: 145, endPoint x: 363, endPoint y: 151, distance: 8.9
type paper-slider "118"
click at [362, 143] on div at bounding box center [361, 148] width 18 height 18
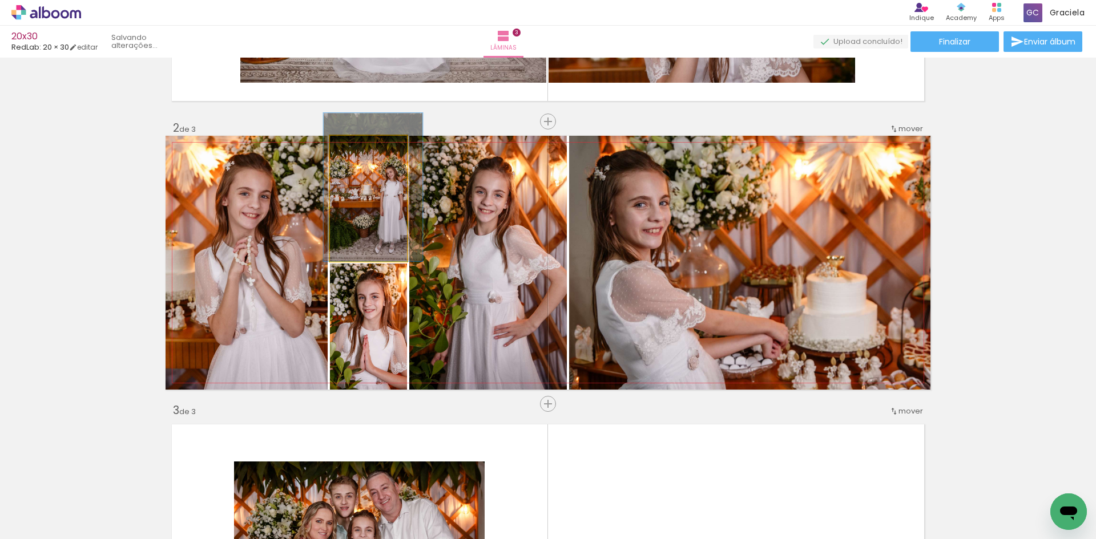
drag, startPoint x: 376, startPoint y: 189, endPoint x: 380, endPoint y: 179, distance: 11.8
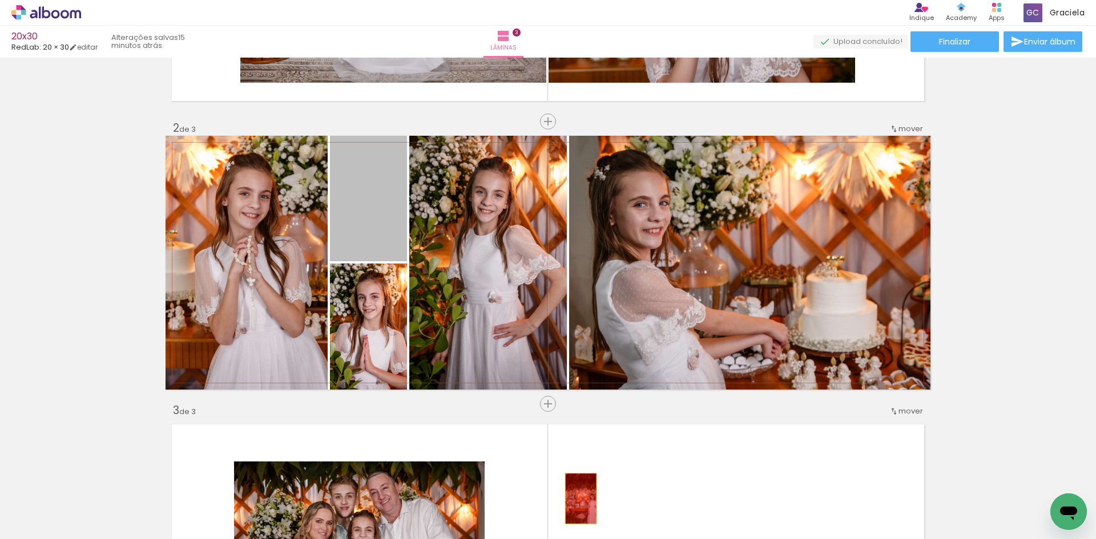
drag, startPoint x: 381, startPoint y: 205, endPoint x: 284, endPoint y: 443, distance: 256.7
click at [575, 501] on quentale-workspace at bounding box center [548, 269] width 1096 height 539
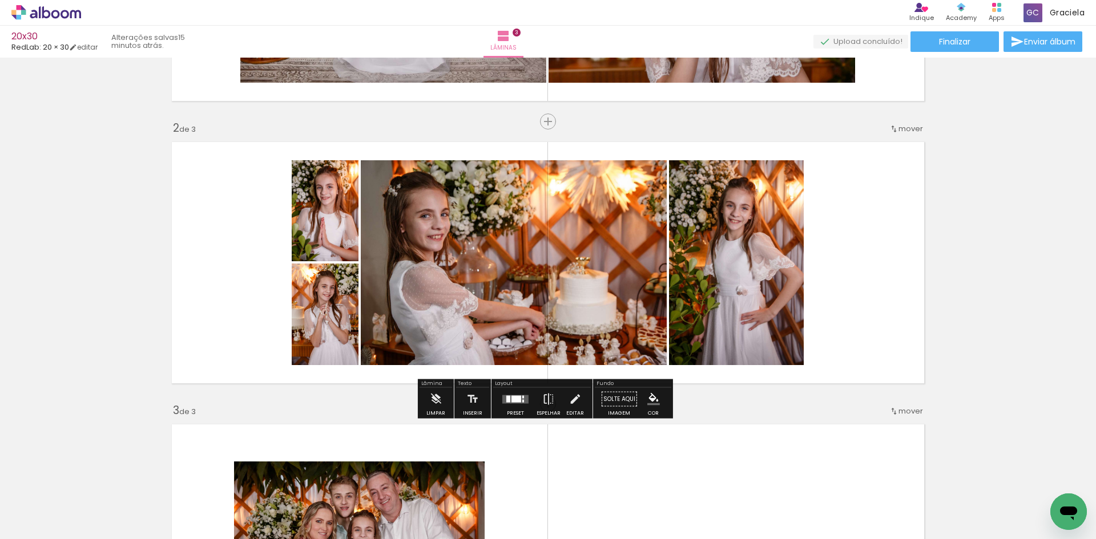
click at [507, 403] on quentale-layouter at bounding box center [515, 399] width 26 height 9
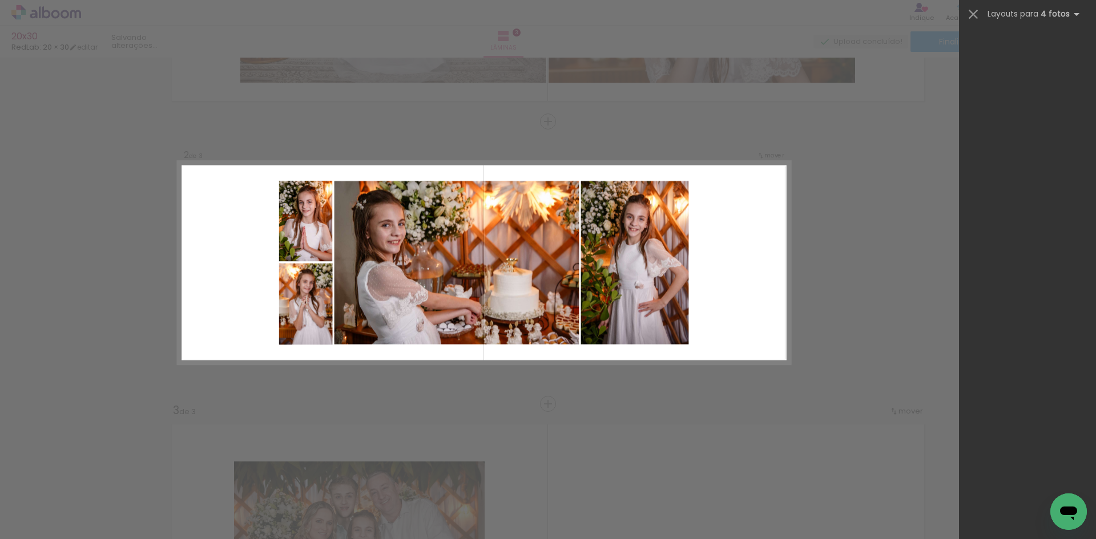
scroll to position [0, 0]
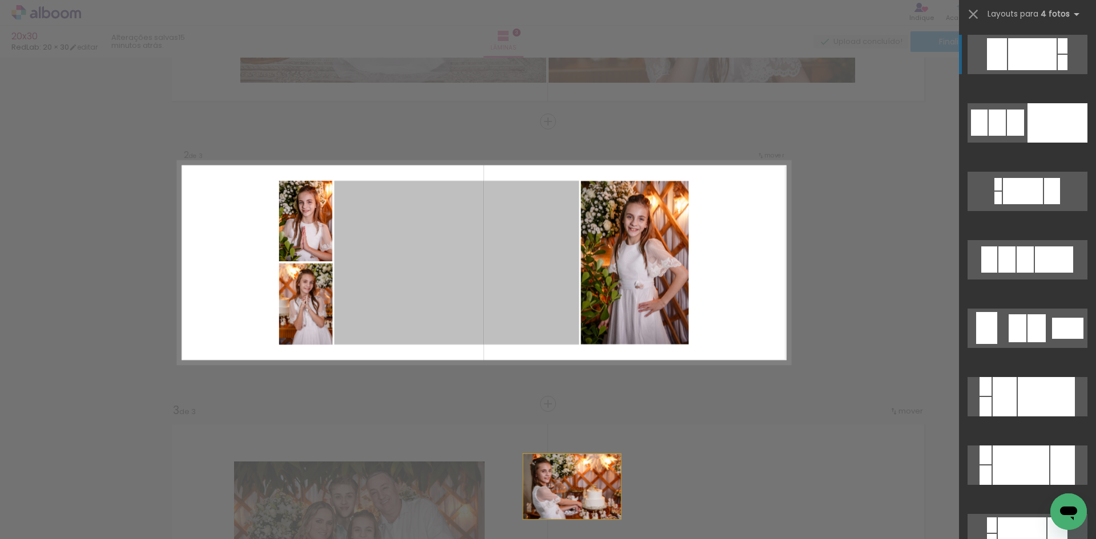
drag, startPoint x: 494, startPoint y: 254, endPoint x: 587, endPoint y: 523, distance: 284.8
click at [596, 539] on html "link( href="../../bower_components/polymer/polymer.html" rel="import" ) picture…" at bounding box center [548, 269] width 1096 height 539
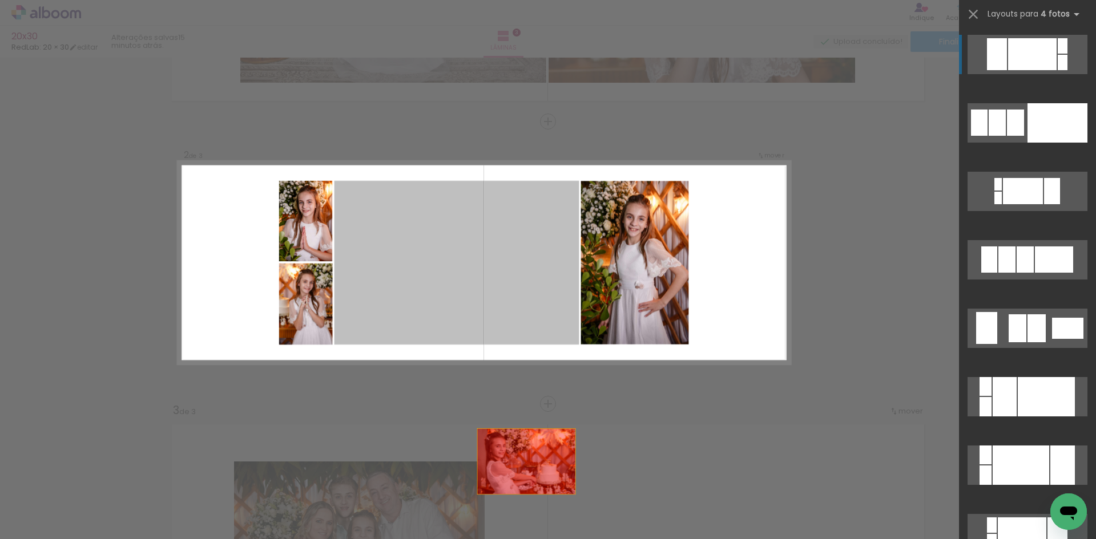
drag, startPoint x: 462, startPoint y: 249, endPoint x: 1095, endPoint y: 1, distance: 680.2
click at [542, 510] on quentale-workspace at bounding box center [548, 269] width 1096 height 539
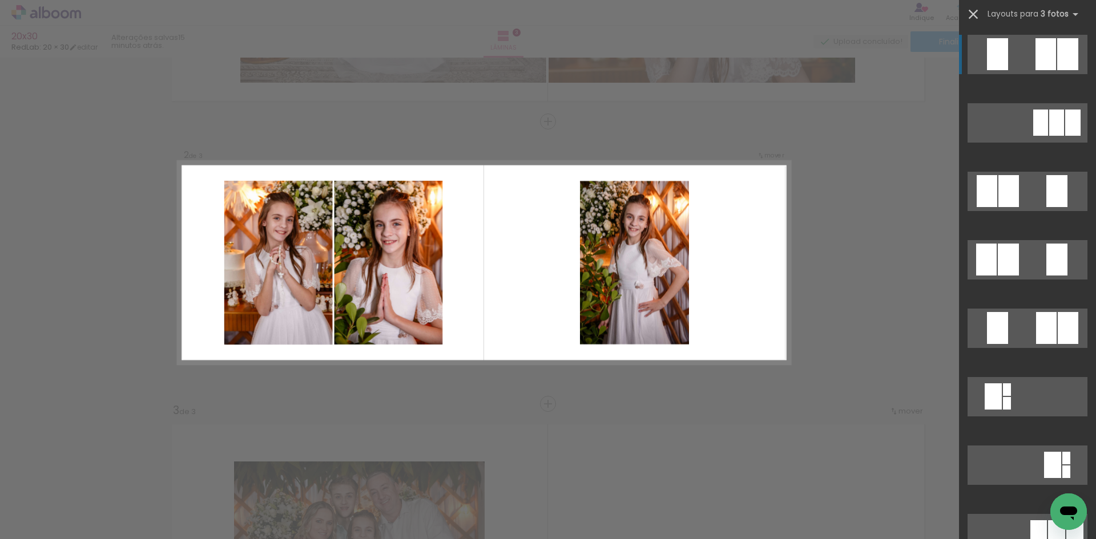
click at [968, 14] on iron-icon at bounding box center [973, 14] width 16 height 16
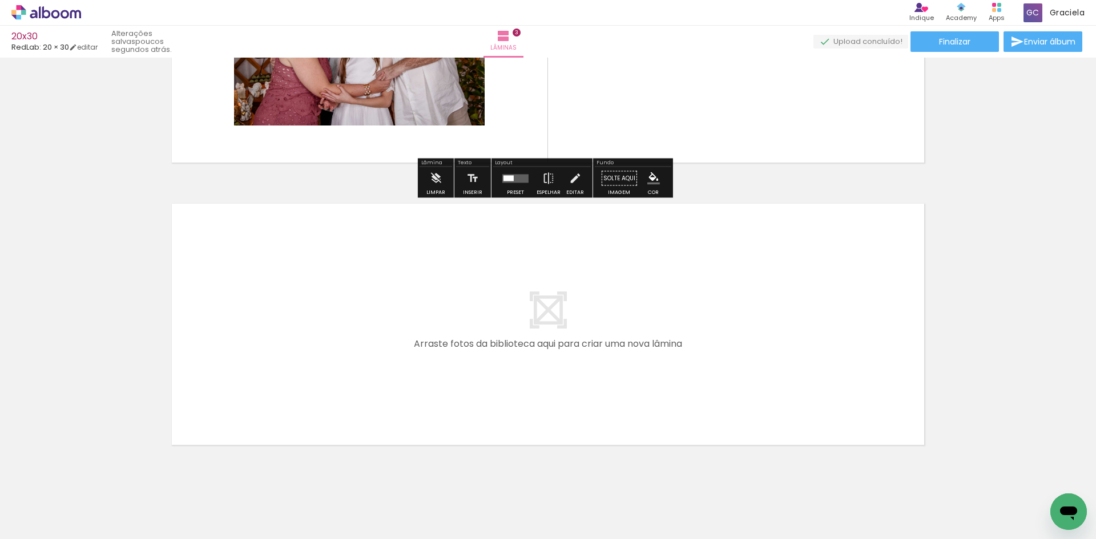
scroll to position [756, 0]
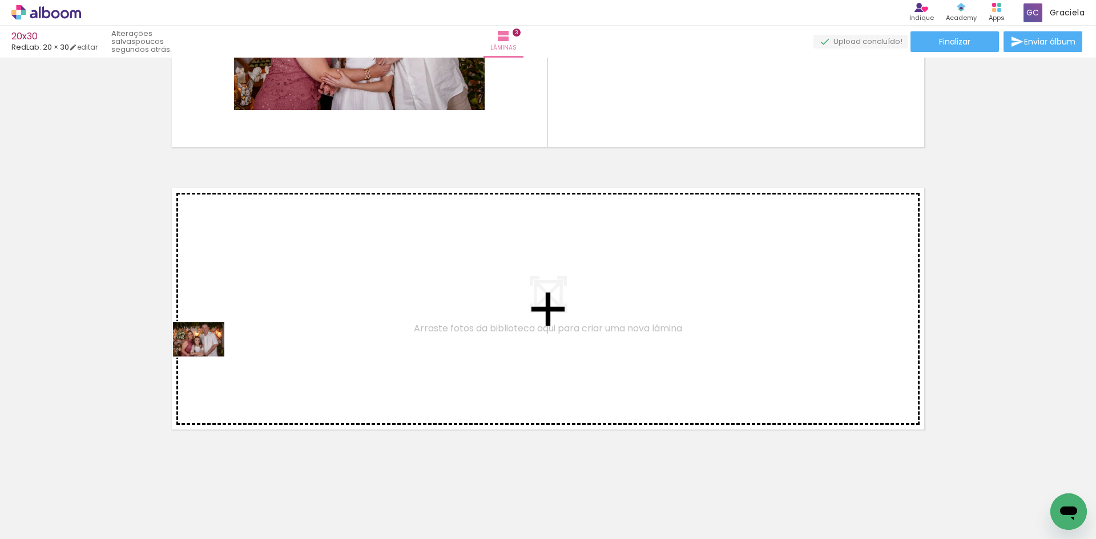
drag, startPoint x: 180, startPoint y: 507, endPoint x: 254, endPoint y: 491, distance: 76.0
click at [208, 357] on quentale-workspace at bounding box center [548, 269] width 1096 height 539
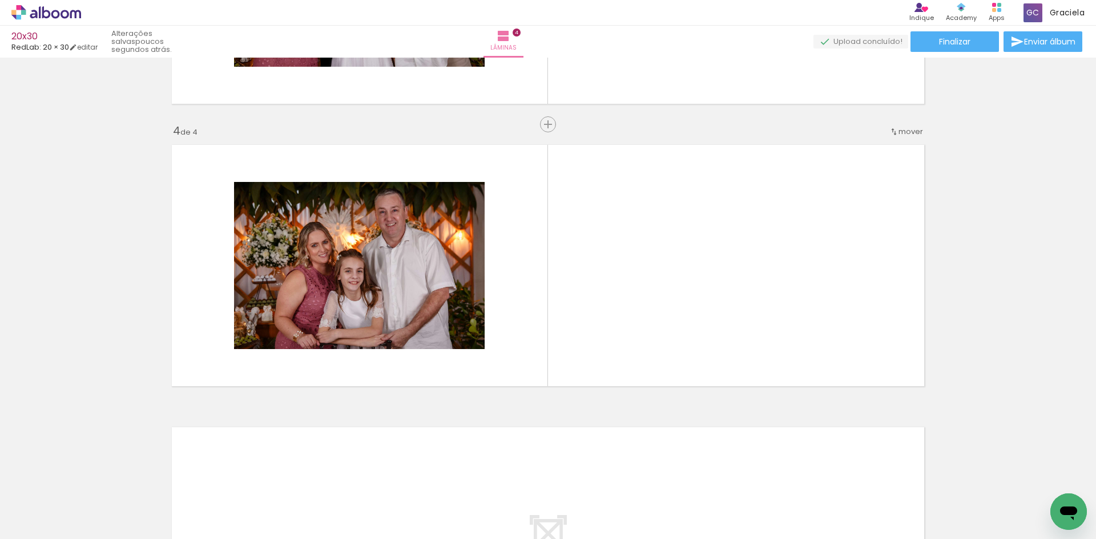
scroll to position [802, 0]
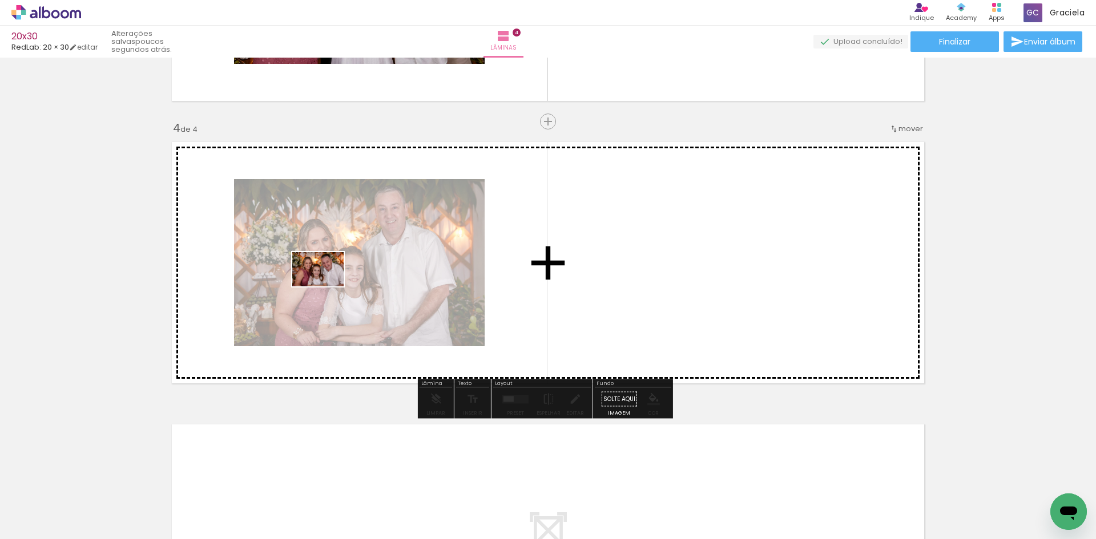
drag, startPoint x: 256, startPoint y: 495, endPoint x: 361, endPoint y: 485, distance: 105.5
click at [330, 287] on quentale-workspace at bounding box center [548, 269] width 1096 height 539
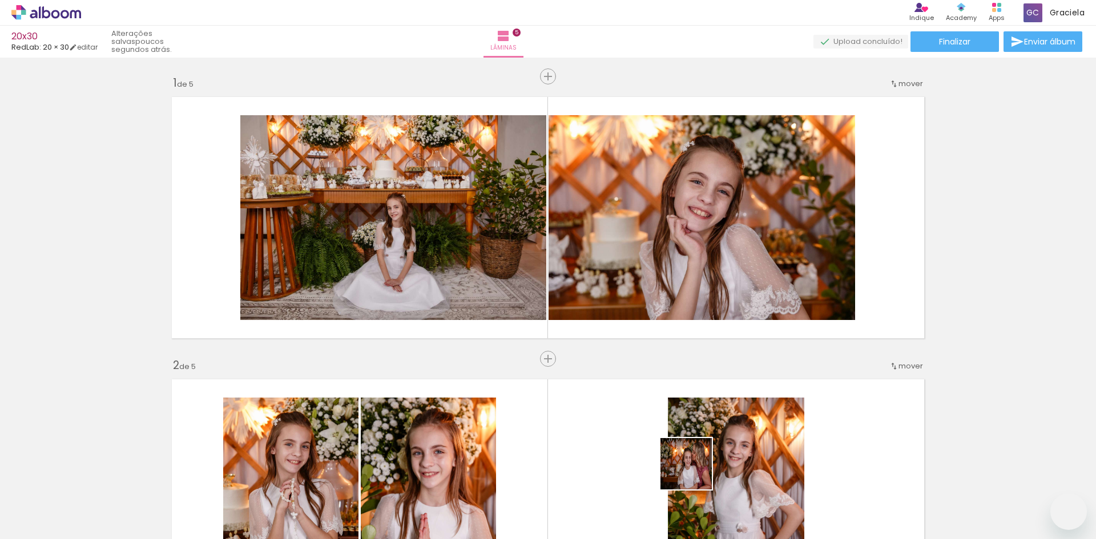
click at [680, 288] on quentale-workspace at bounding box center [548, 269] width 1096 height 539
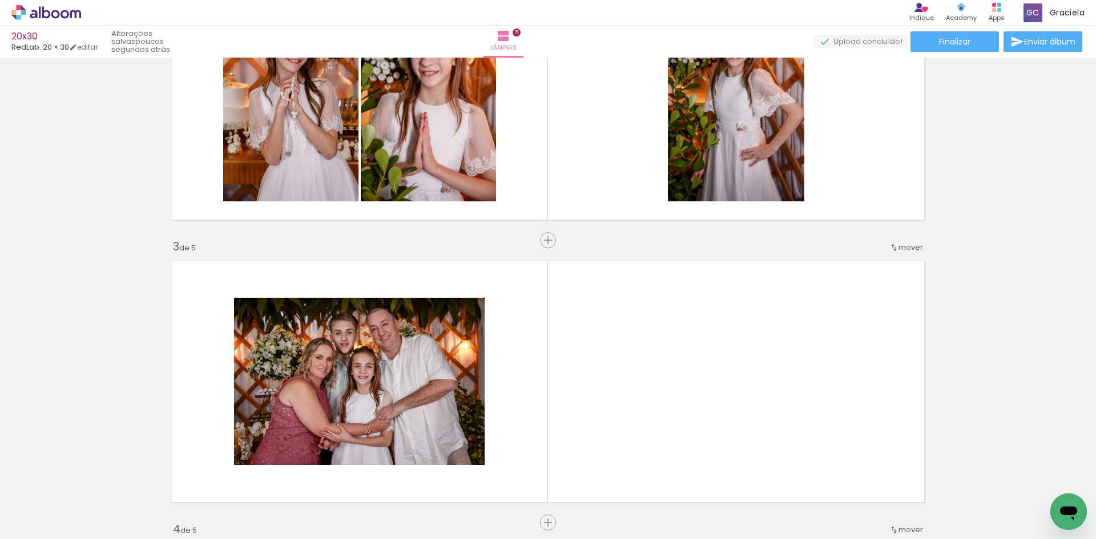
scroll to position [412, 0]
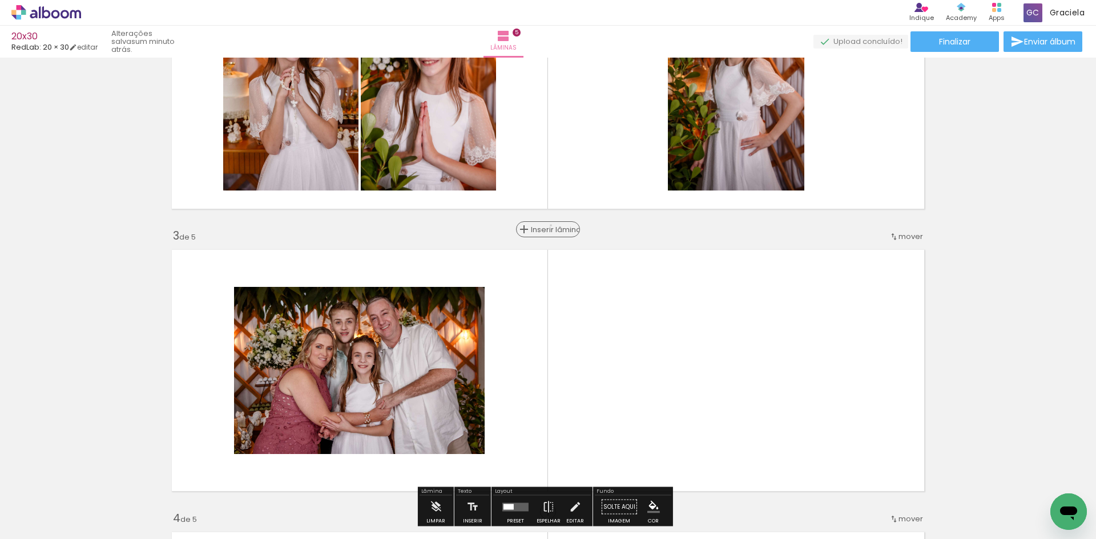
click at [547, 226] on span "Inserir lâmina" at bounding box center [553, 229] width 45 height 7
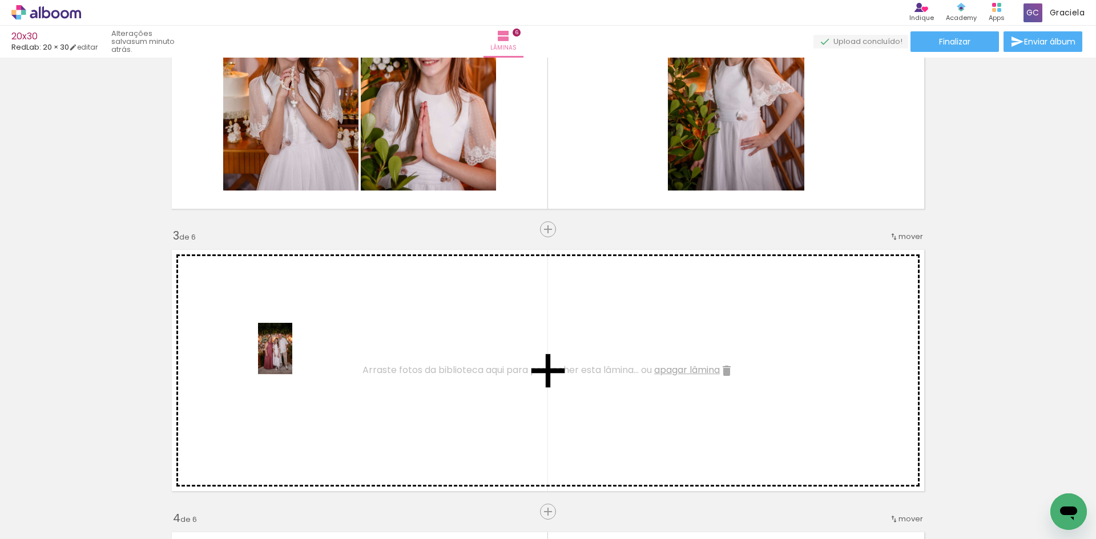
drag, startPoint x: 111, startPoint y: 491, endPoint x: 678, endPoint y: 531, distance: 568.7
click at [303, 354] on quentale-workspace at bounding box center [548, 269] width 1096 height 539
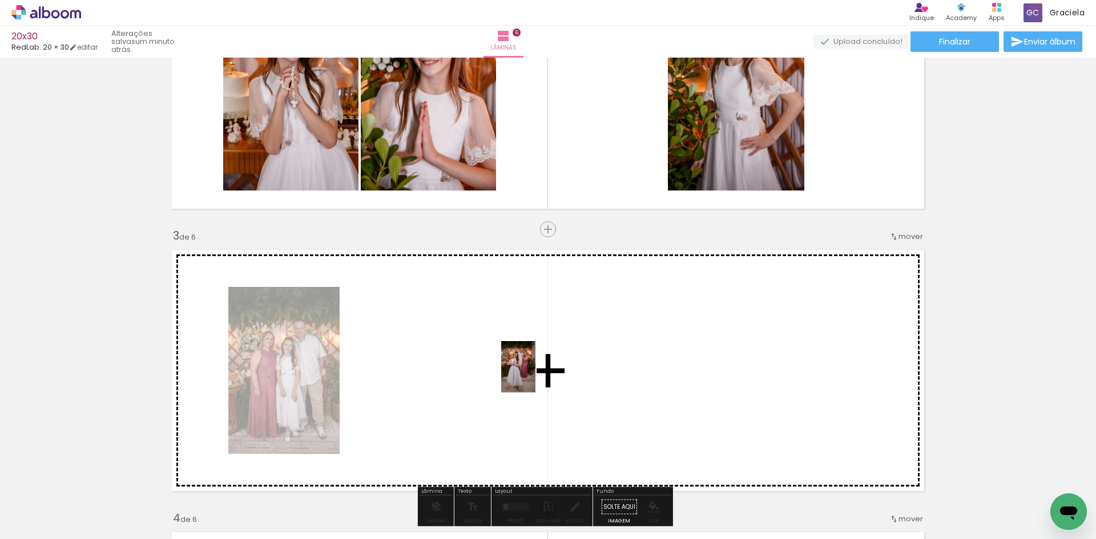
drag, startPoint x: 741, startPoint y: 484, endPoint x: 535, endPoint y: 376, distance: 232.3
click at [535, 376] on quentale-workspace at bounding box center [548, 269] width 1096 height 539
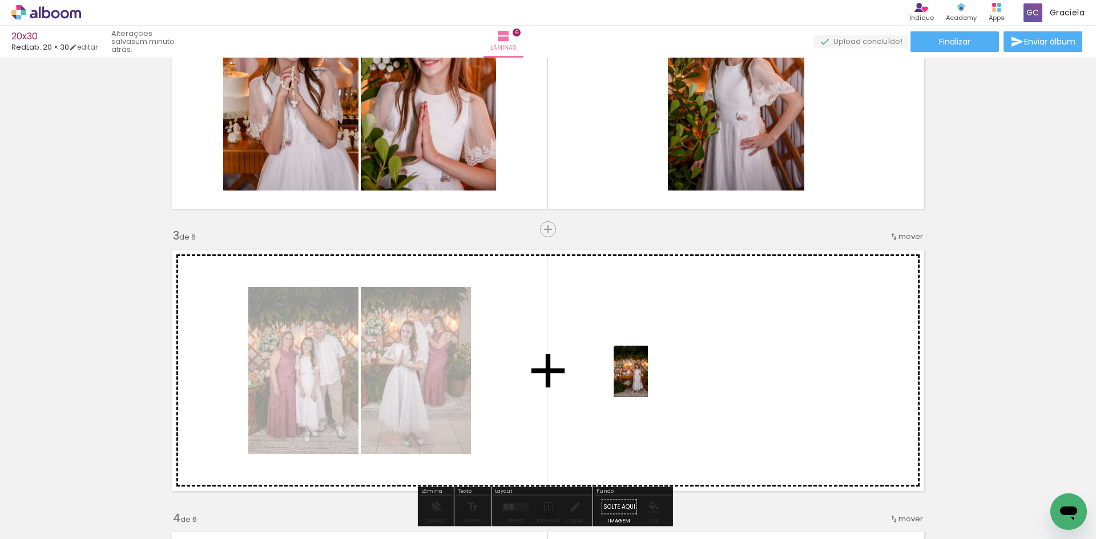
drag, startPoint x: 838, startPoint y: 454, endPoint x: 987, endPoint y: 455, distance: 149.5
click at [647, 380] on quentale-workspace at bounding box center [548, 269] width 1096 height 539
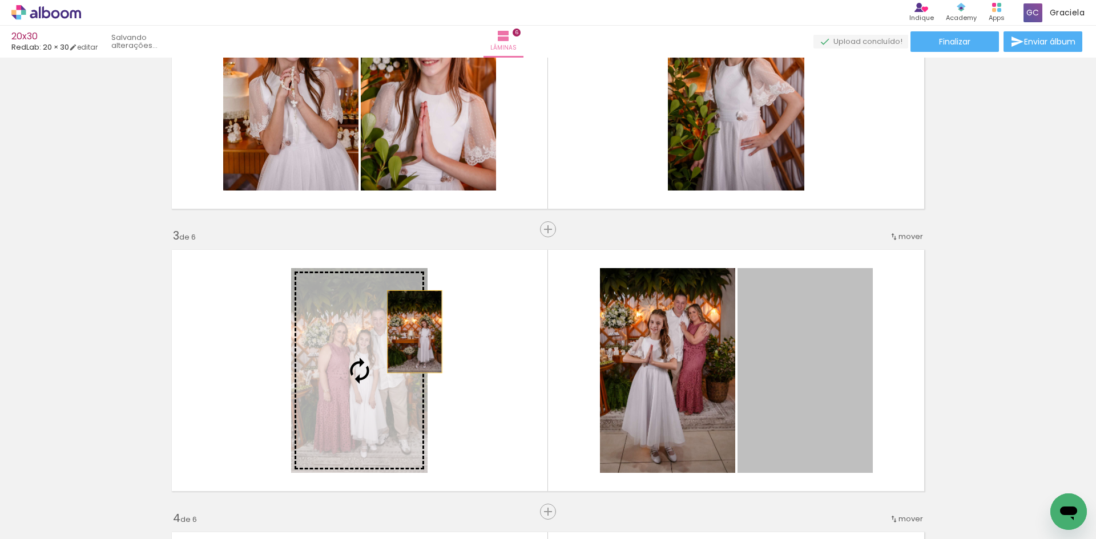
drag, startPoint x: 808, startPoint y: 356, endPoint x: 481, endPoint y: 364, distance: 326.6
click at [0, 0] on slot at bounding box center [0, 0] width 0 height 0
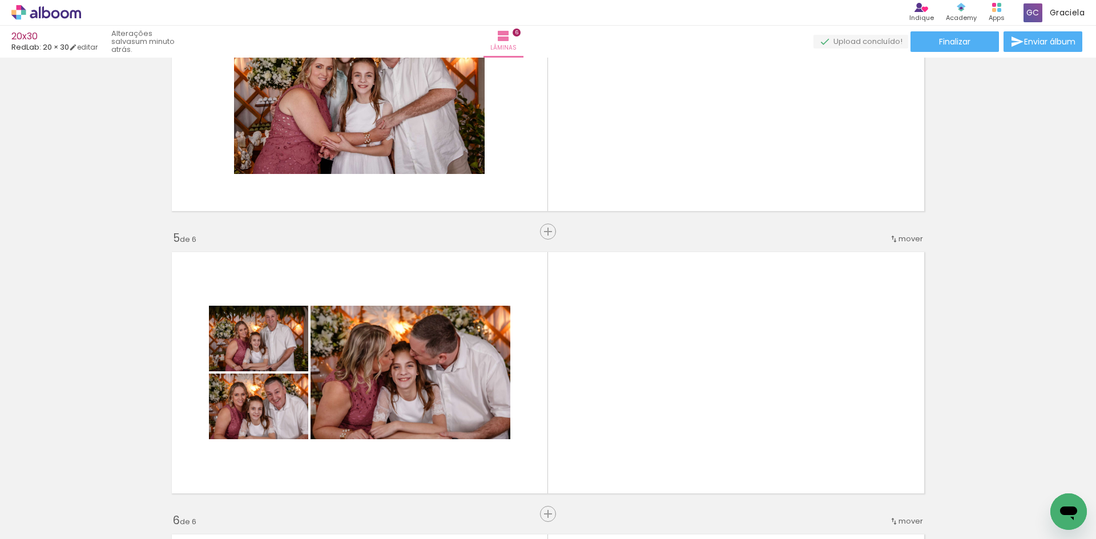
scroll to position [0, 906]
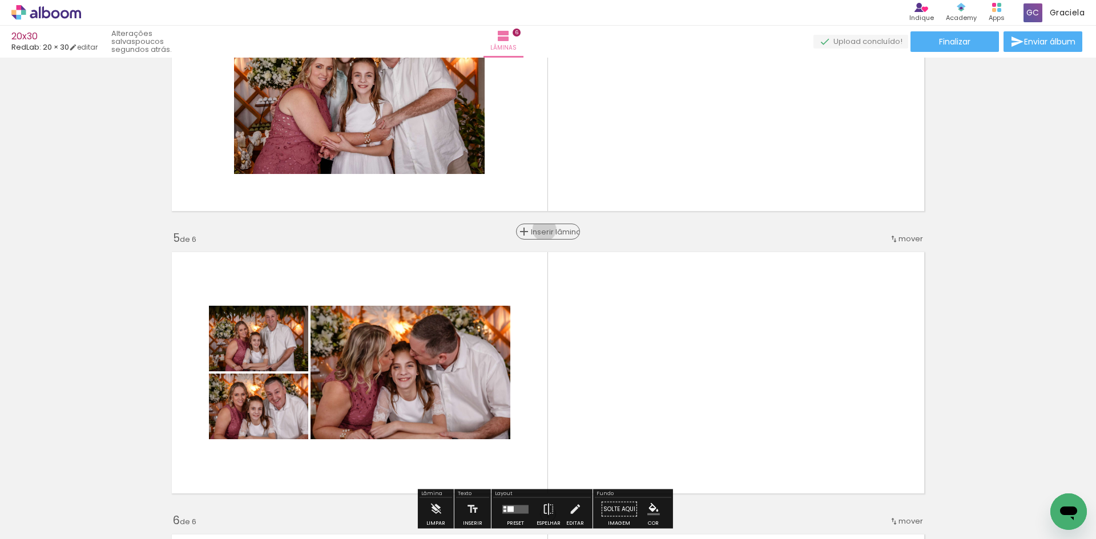
click at [540, 229] on span "Inserir lâmina" at bounding box center [553, 231] width 45 height 7
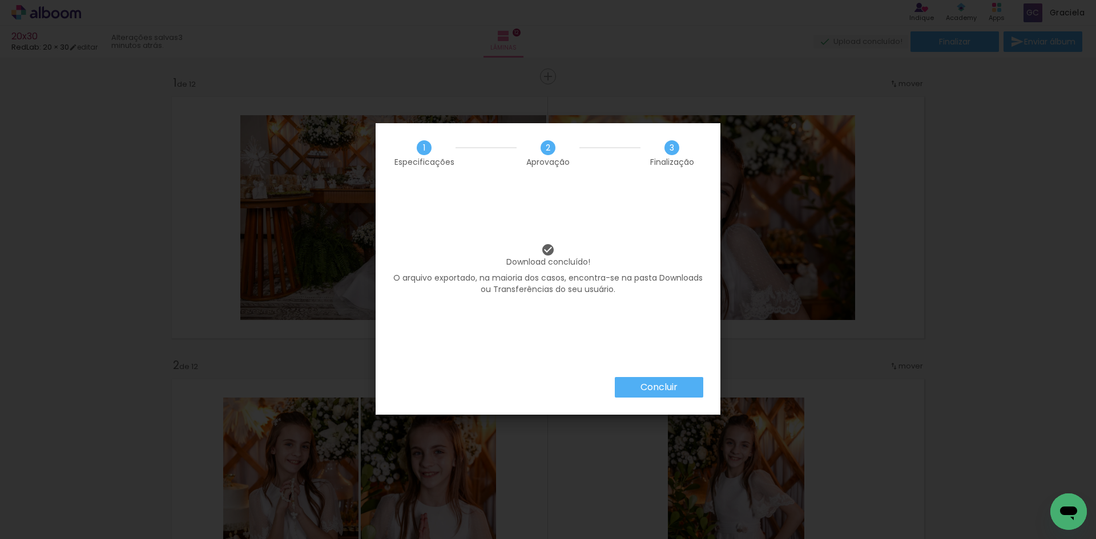
scroll to position [0, 949]
click at [0, 0] on slot "Concluir" at bounding box center [0, 0] width 0 height 0
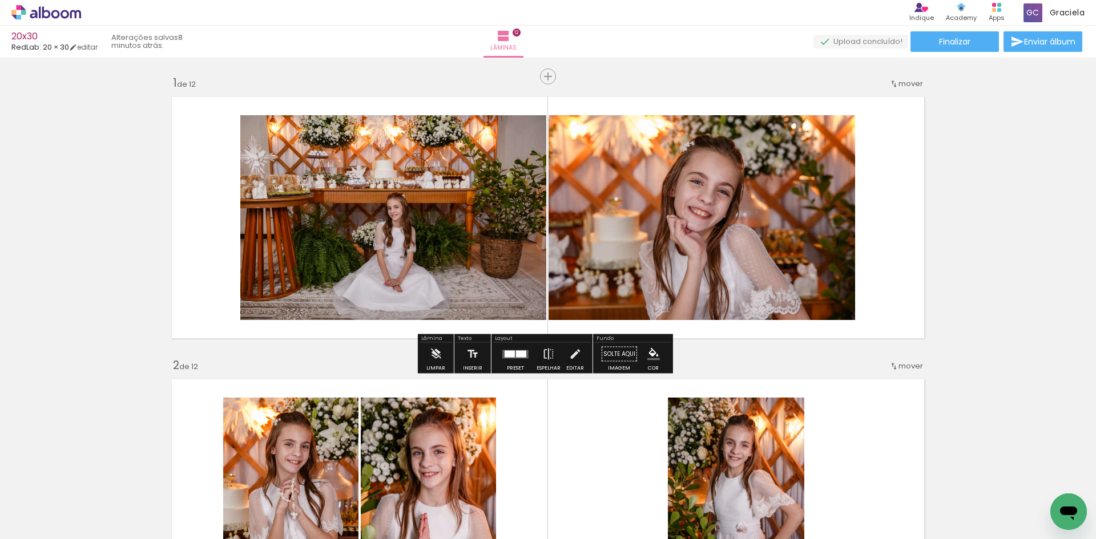
scroll to position [0, 949]
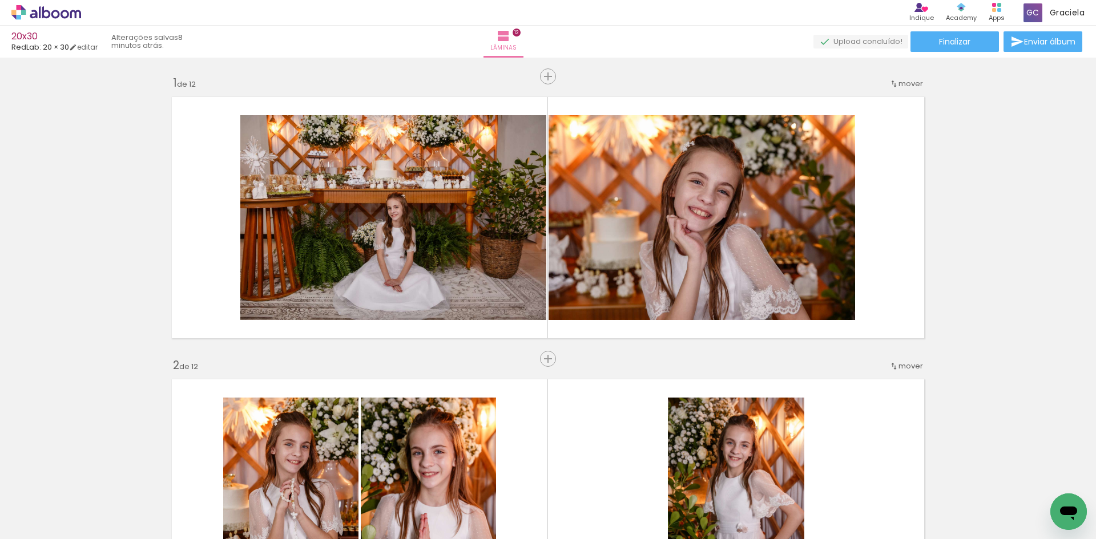
click at [39, 522] on span "Adicionar Fotos" at bounding box center [40, 524] width 34 height 13
click at [0, 0] on input "file" at bounding box center [0, 0] width 0 height 0
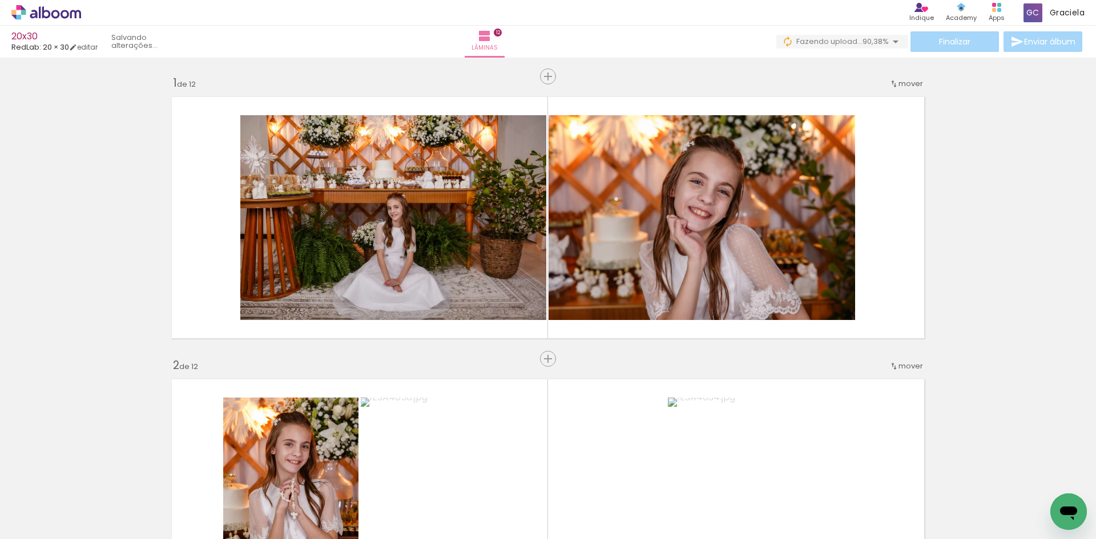
click at [52, 510] on div "Biblioteca 52 fotos Todas as fotos Não utilizadas Adicionar Fotos" at bounding box center [35, 503] width 71 height 57
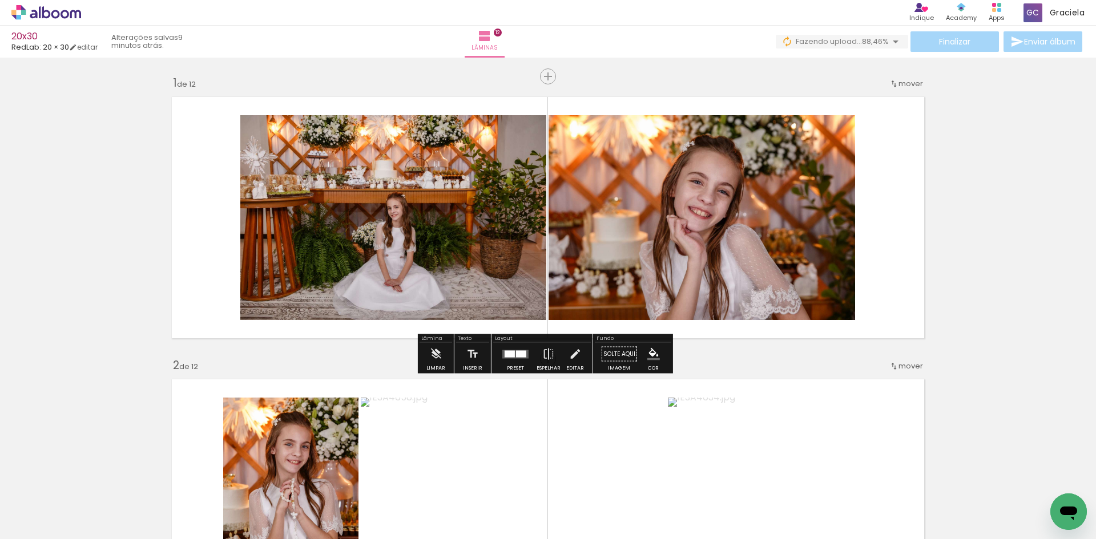
click at [21, 523] on iron-icon at bounding box center [17, 524] width 14 height 14
click at [0, 0] on input "file" at bounding box center [0, 0] width 0 height 0
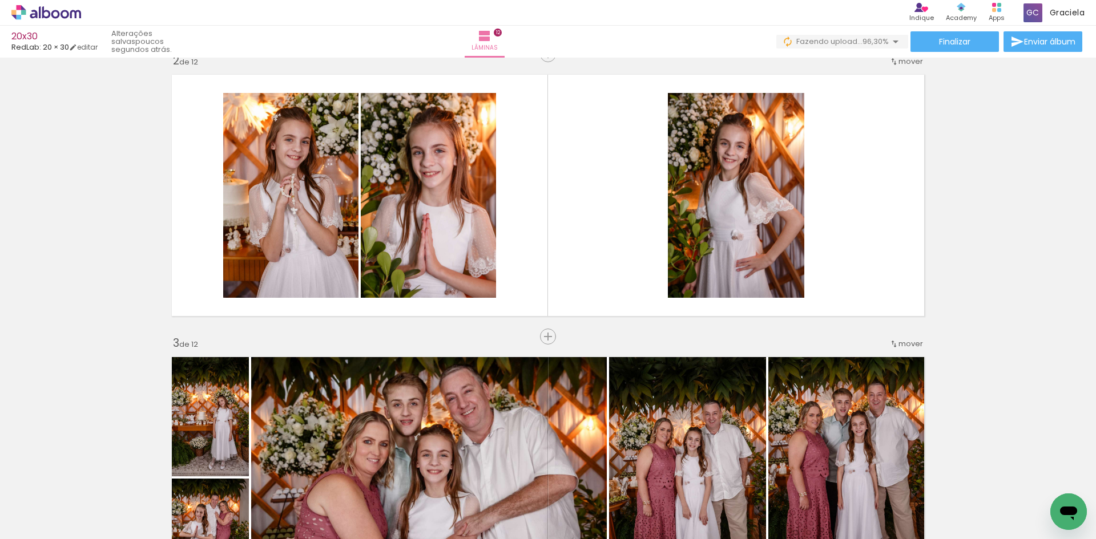
scroll to position [318, 0]
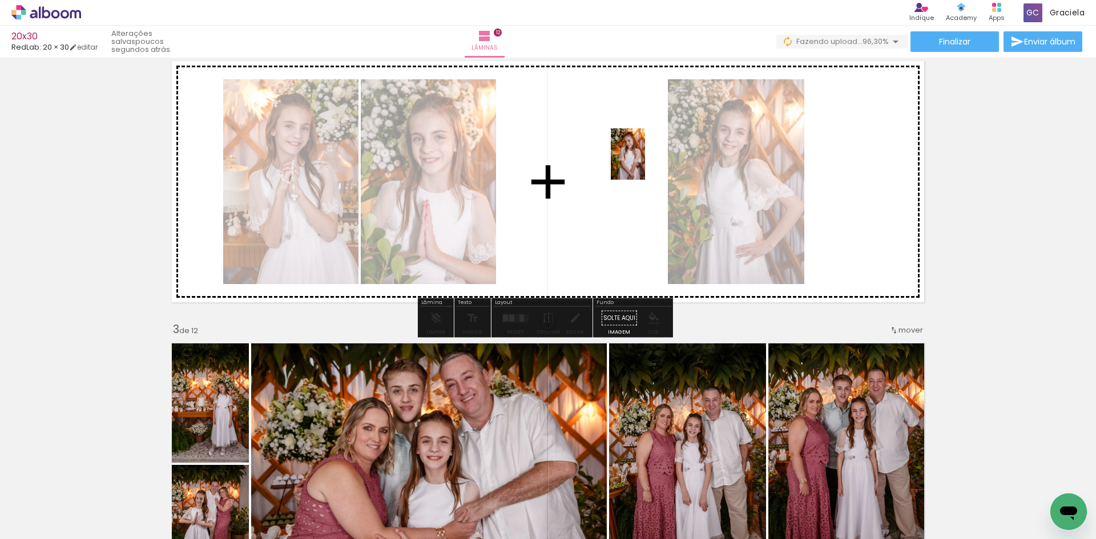
drag, startPoint x: 729, startPoint y: 495, endPoint x: 645, endPoint y: 163, distance: 342.7
click at [645, 163] on quentale-workspace at bounding box center [548, 269] width 1096 height 539
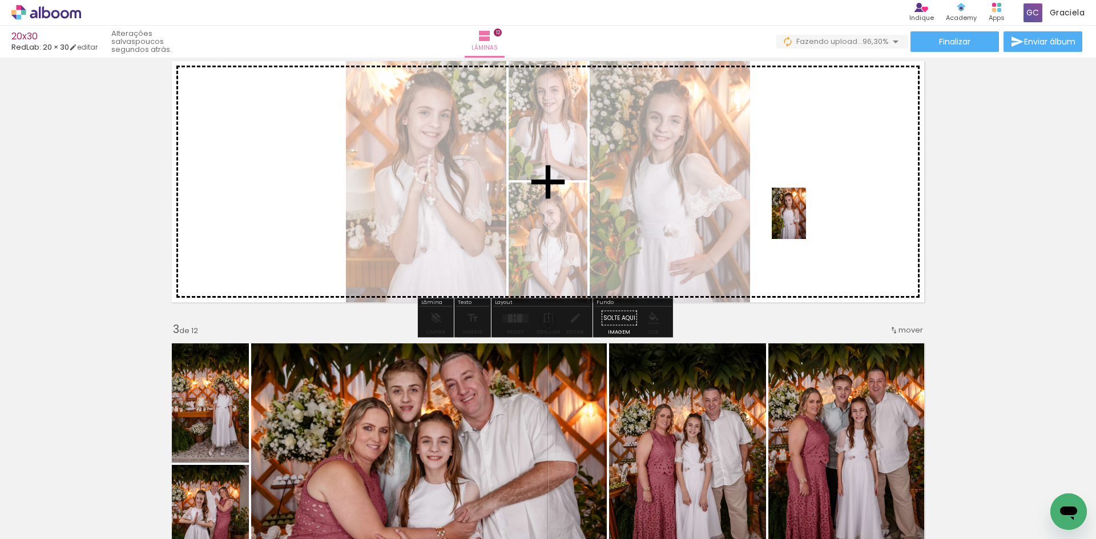
drag, startPoint x: 800, startPoint y: 482, endPoint x: 806, endPoint y: 221, distance: 260.9
click at [806, 221] on quentale-workspace at bounding box center [548, 269] width 1096 height 539
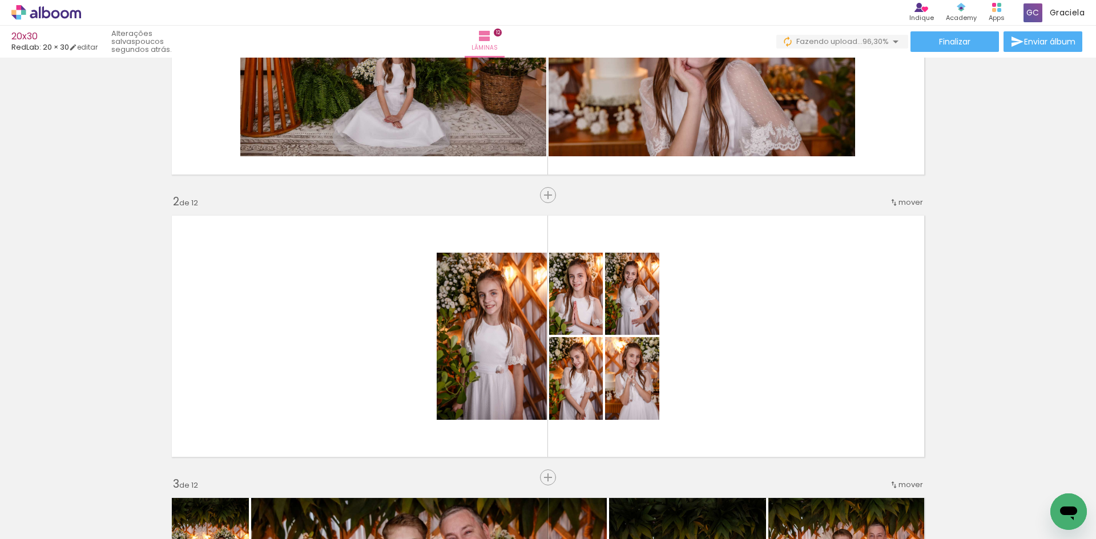
scroll to position [0, 0]
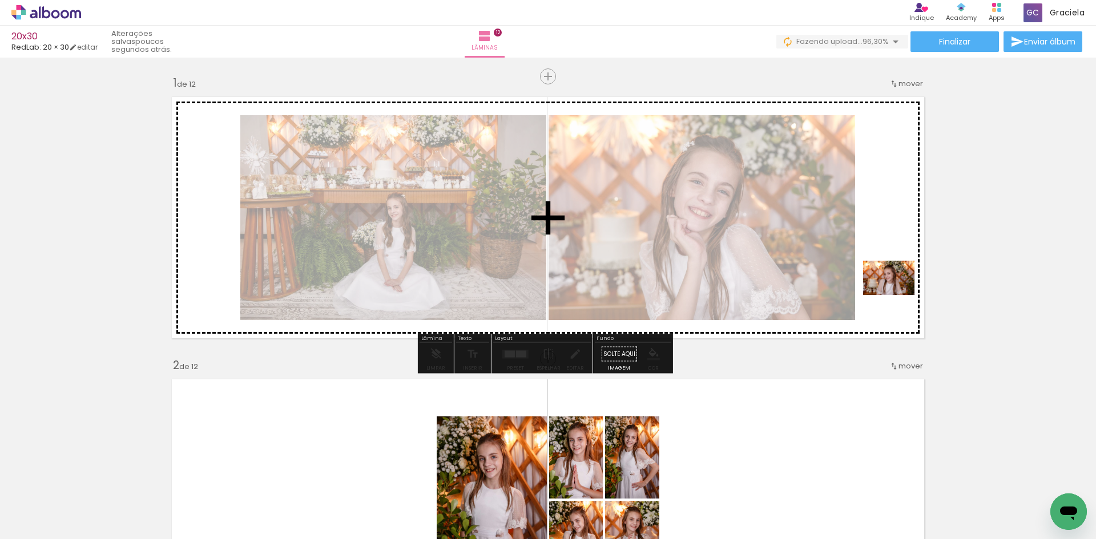
drag, startPoint x: 963, startPoint y: 423, endPoint x: 897, endPoint y: 295, distance: 144.5
click at [897, 295] on quentale-workspace at bounding box center [548, 269] width 1096 height 539
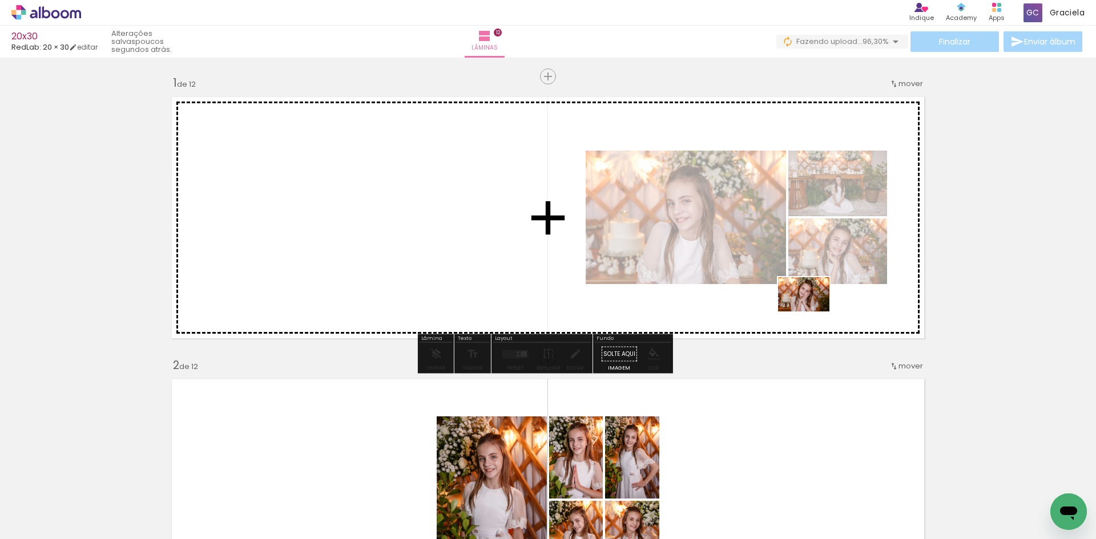
drag, startPoint x: 1028, startPoint y: 499, endPoint x: 812, endPoint y: 312, distance: 286.1
click at [812, 312] on quentale-workspace at bounding box center [548, 269] width 1096 height 539
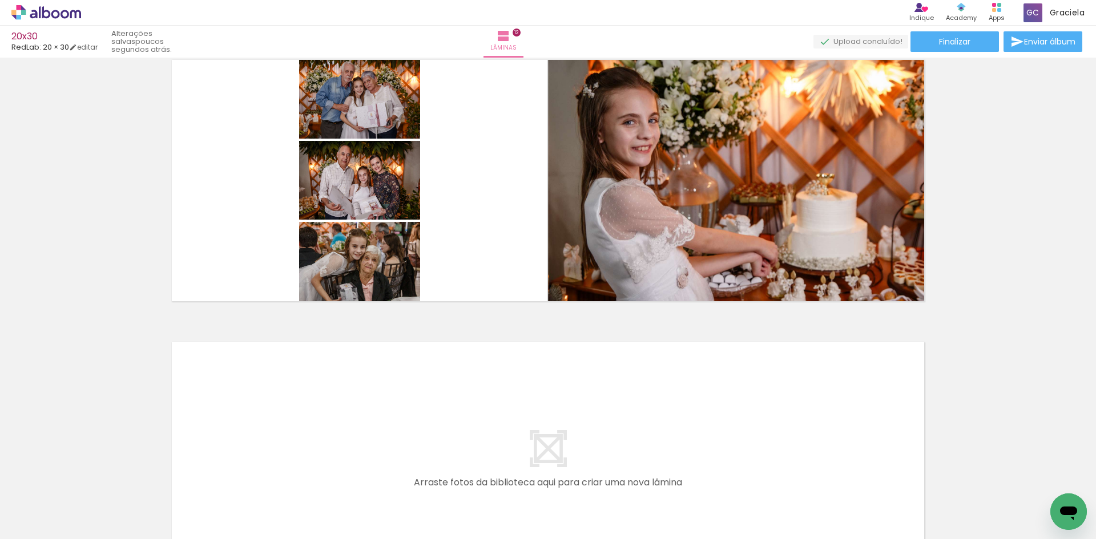
scroll to position [3157, 0]
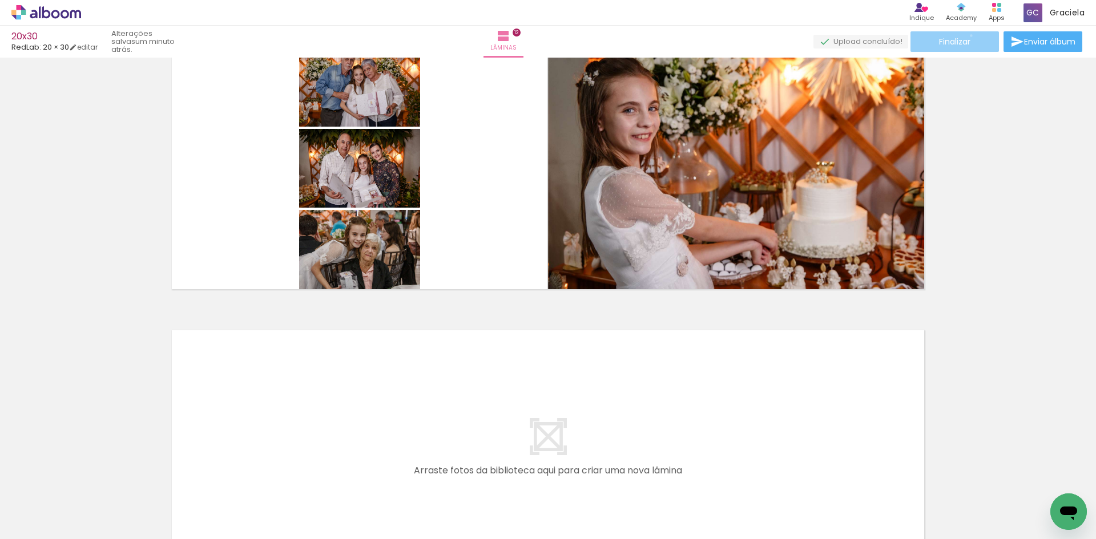
drag, startPoint x: 967, startPoint y: 35, endPoint x: 959, endPoint y: 43, distance: 10.9
click at [964, 38] on paper-button "Finalizar" at bounding box center [954, 41] width 88 height 21
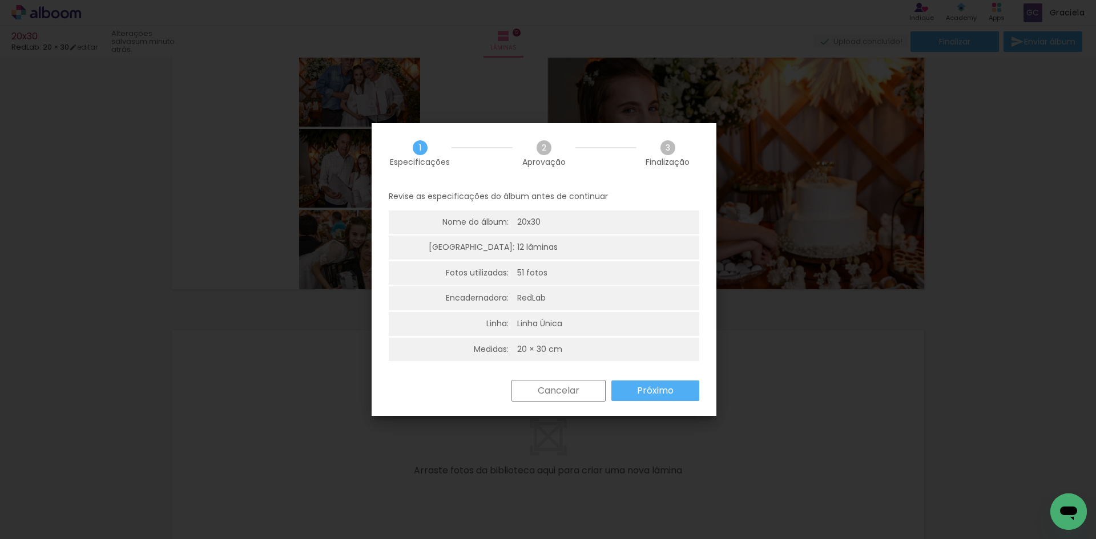
click at [669, 378] on div "Revise as especificações do álbum antes de continuar Nome do álbum: 20x30 Lâmin…" at bounding box center [544, 281] width 345 height 197
click at [664, 382] on paper-button "Próximo" at bounding box center [655, 391] width 88 height 21
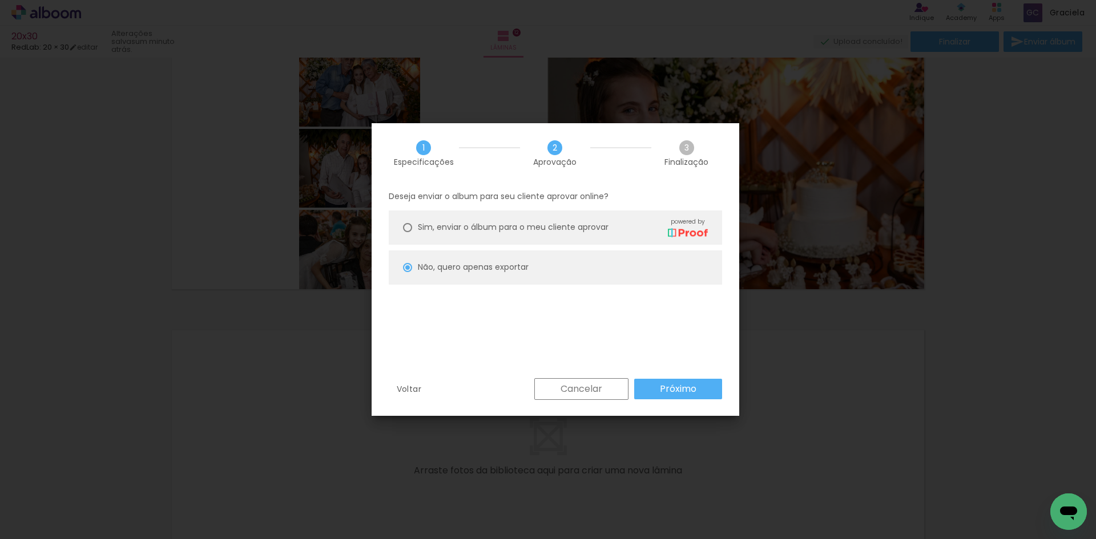
click at [659, 385] on paper-button "Próximo" at bounding box center [678, 389] width 88 height 21
type input "Alta, 300 DPI"
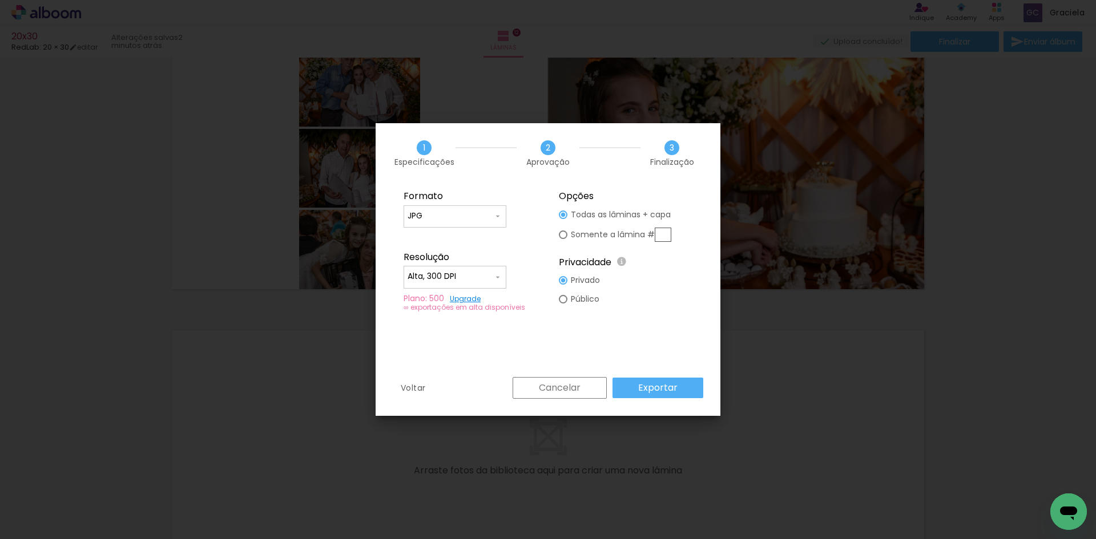
click at [0, 0] on slot "Exportar" at bounding box center [0, 0] width 0 height 0
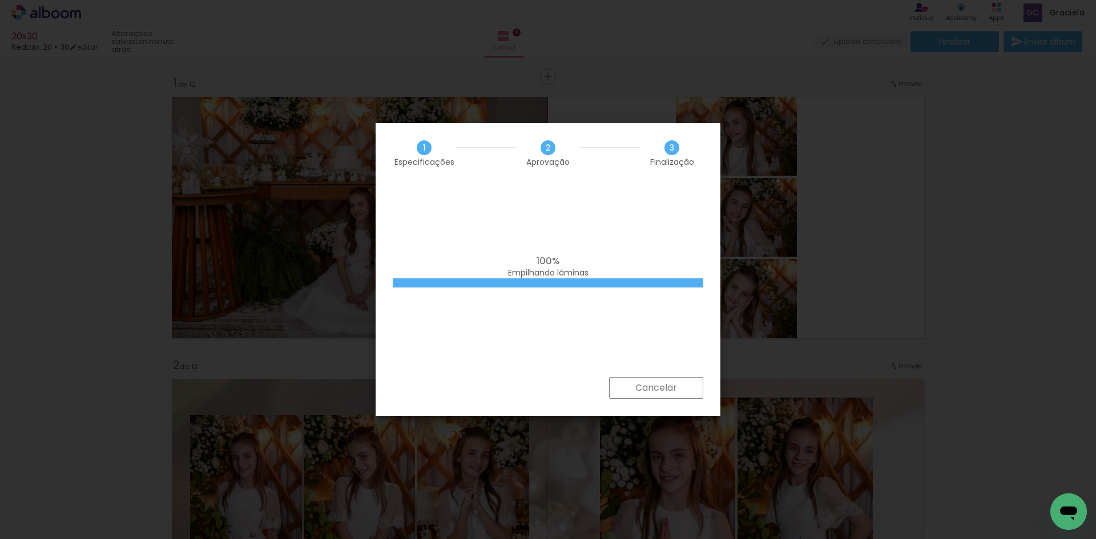
scroll to position [0, 1921]
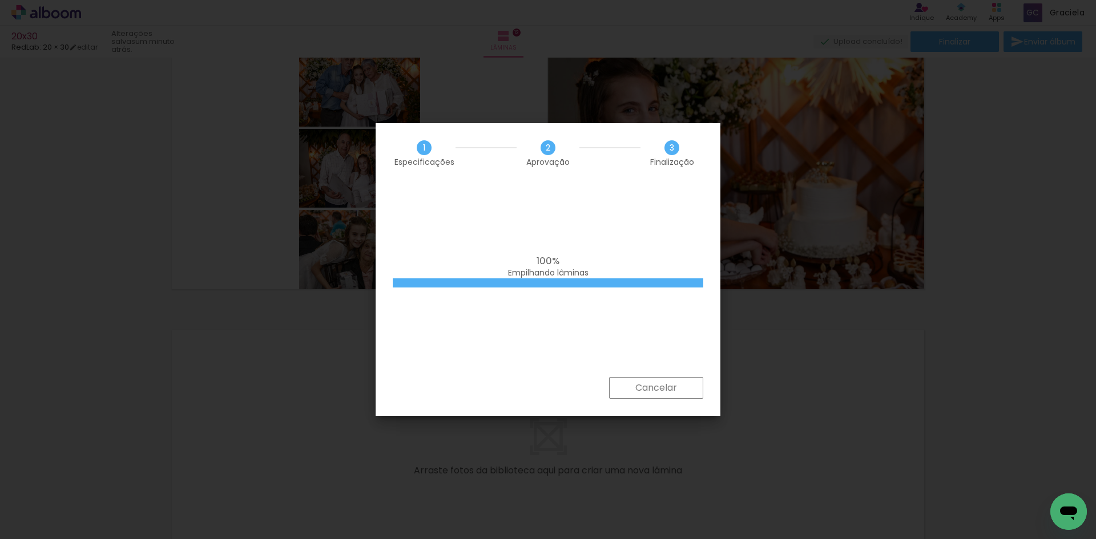
click at [976, 259] on iron-overlay-backdrop at bounding box center [548, 269] width 1096 height 539
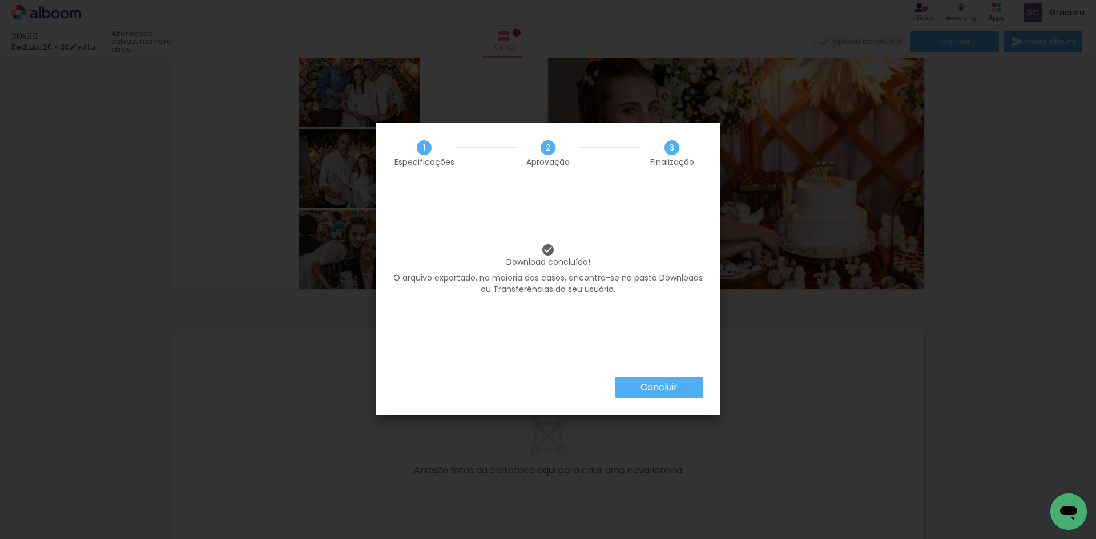
scroll to position [0, 1921]
click at [0, 0] on slot "Concluir" at bounding box center [0, 0] width 0 height 0
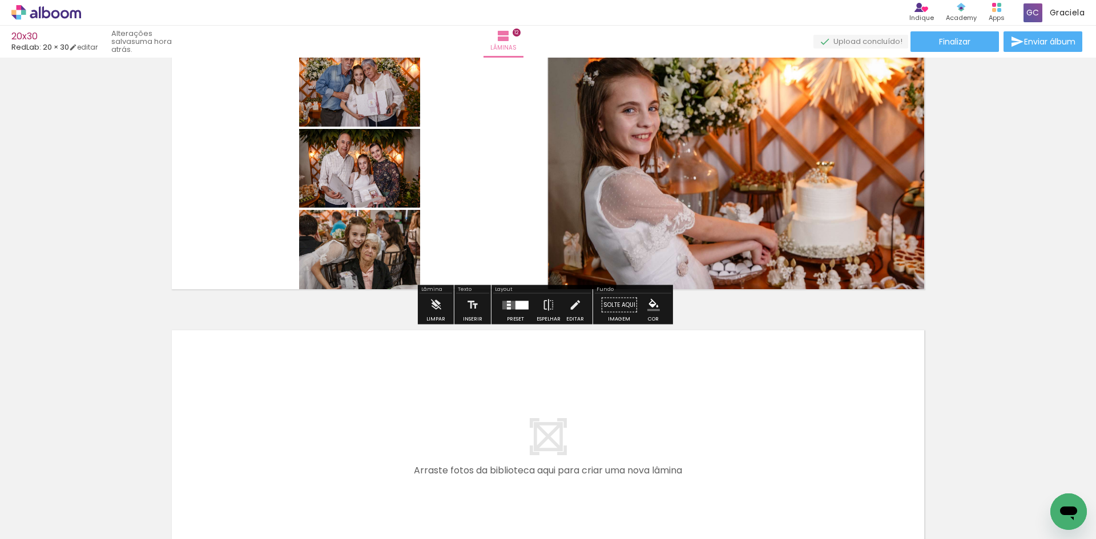
scroll to position [0, 1921]
